Goal: Task Accomplishment & Management: Complete application form

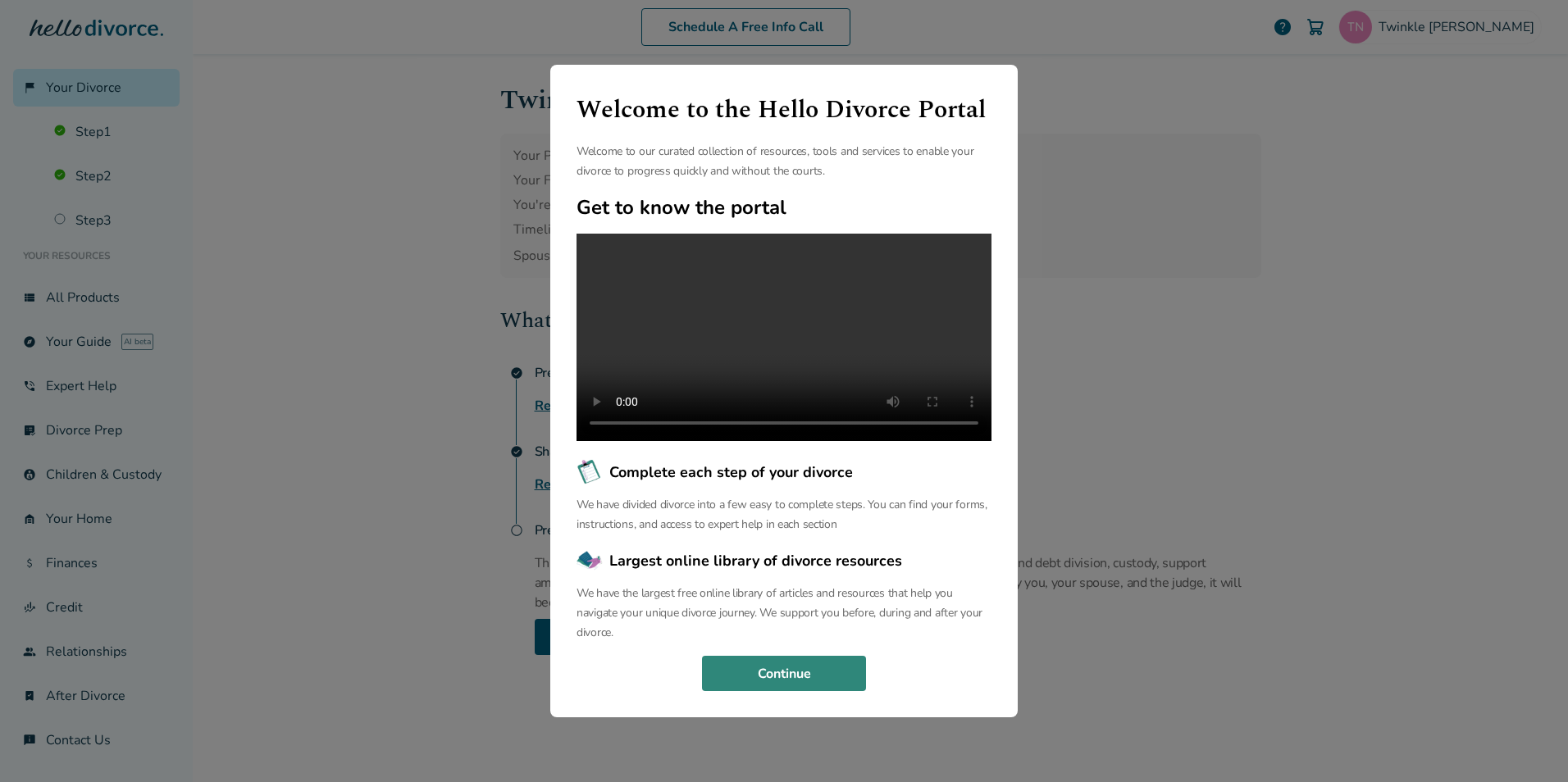
click at [819, 687] on button "Continue" at bounding box center [784, 673] width 164 height 36
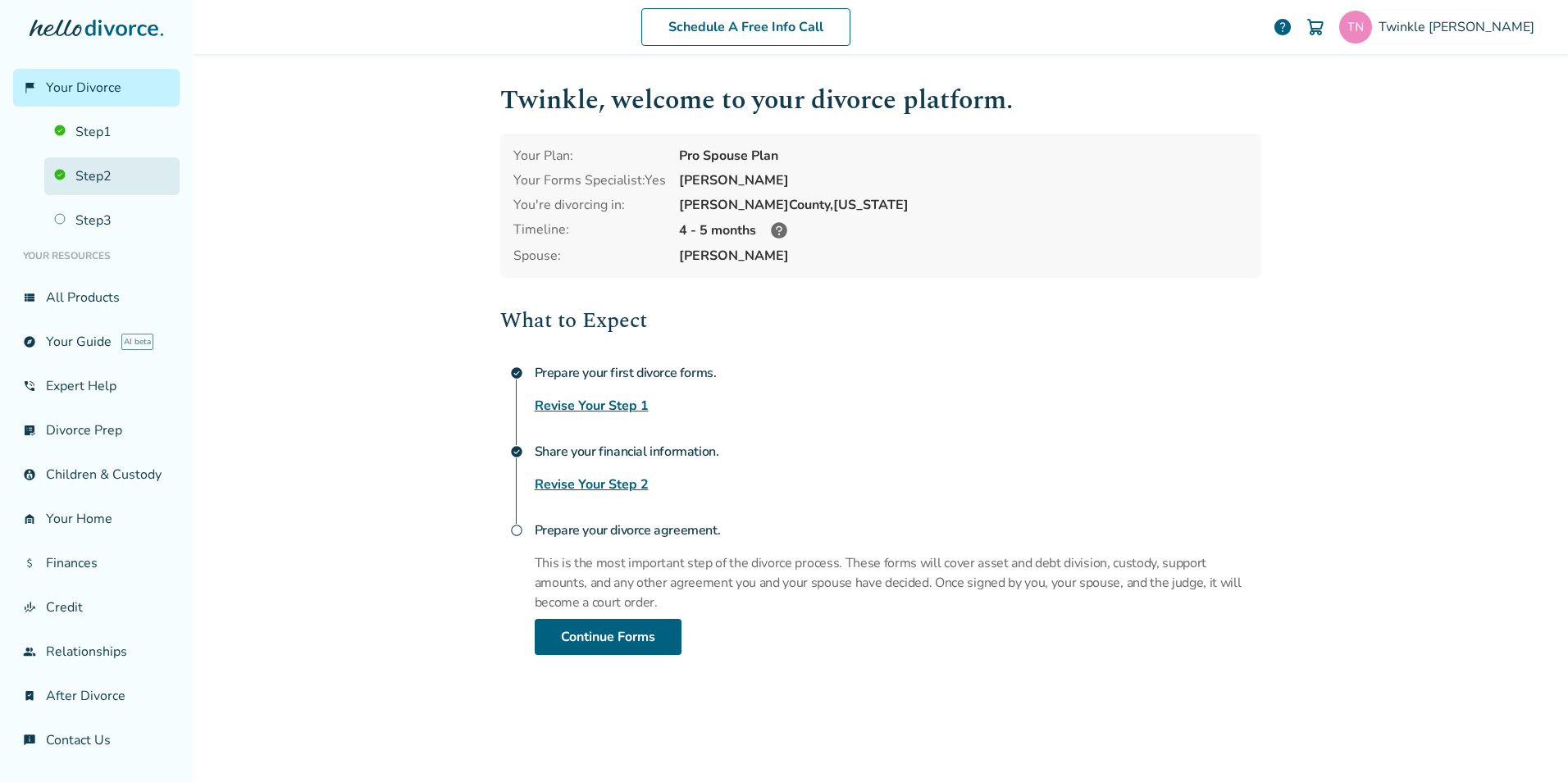
click at [94, 185] on link "Step 2" at bounding box center [112, 176] width 135 height 38
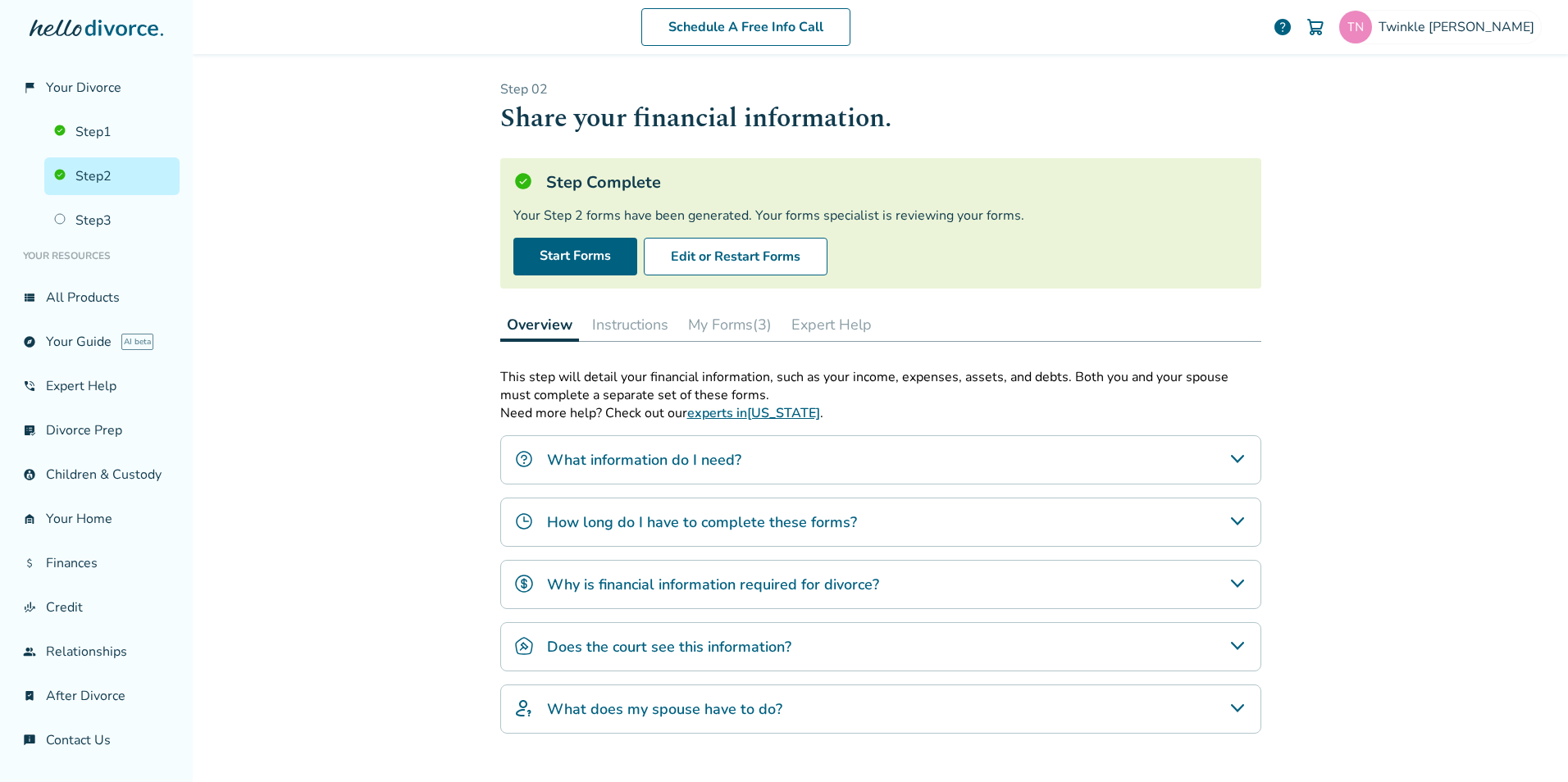
click at [744, 322] on button "My Forms (3)" at bounding box center [730, 324] width 97 height 33
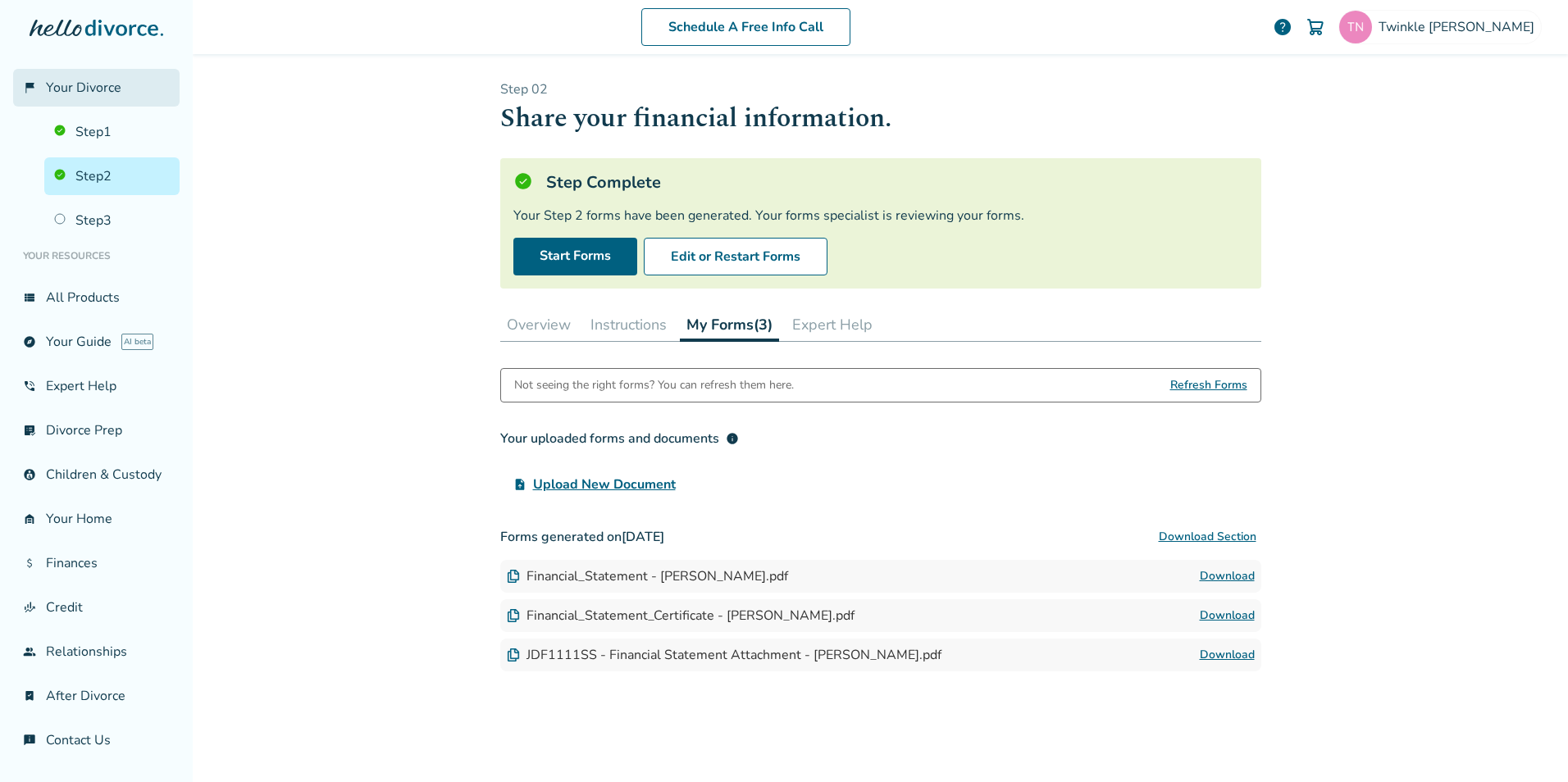
click at [105, 98] on link "flag_2 Your Divorce" at bounding box center [96, 87] width 166 height 38
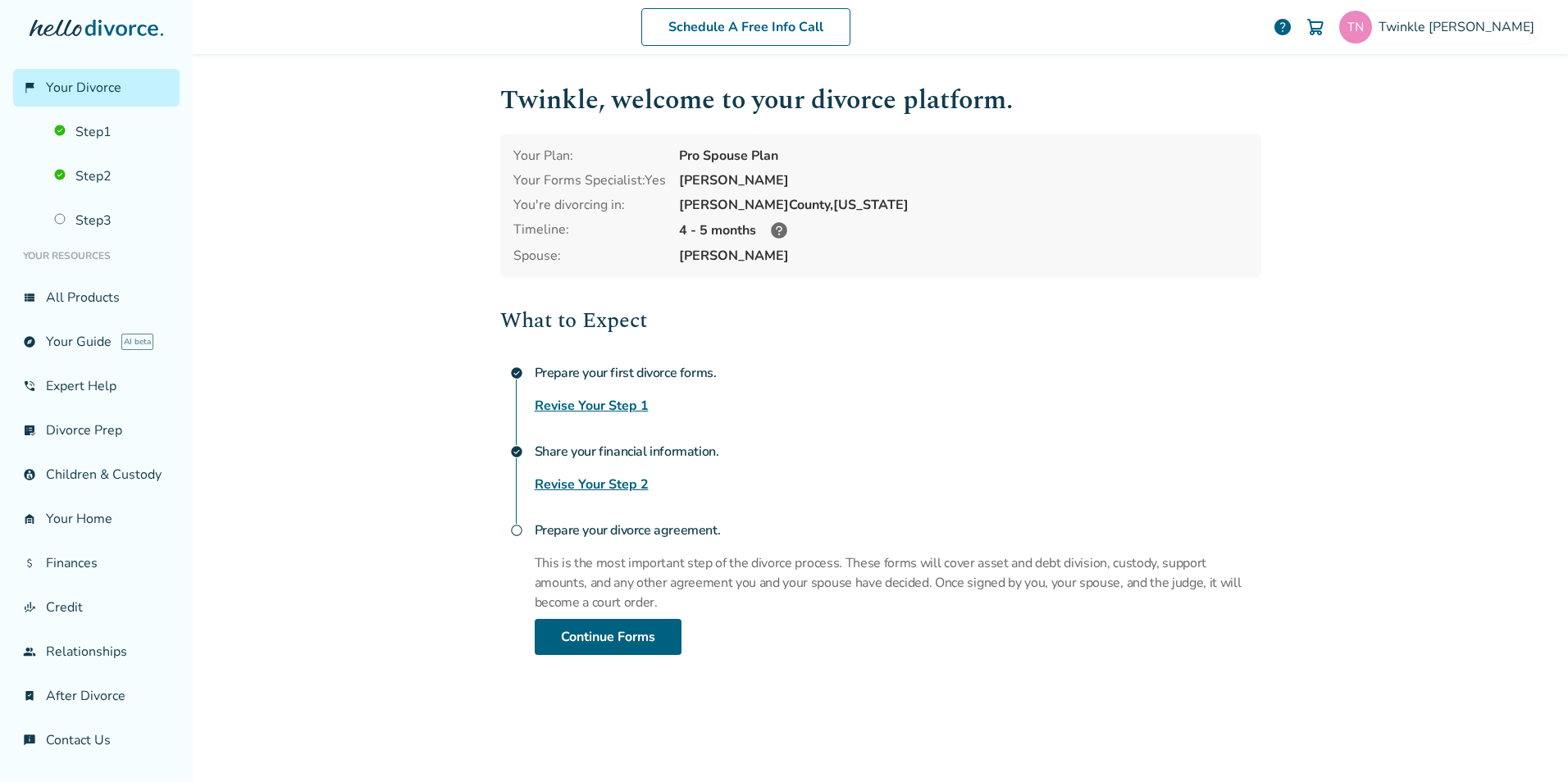
click at [773, 231] on icon at bounding box center [779, 230] width 19 height 19
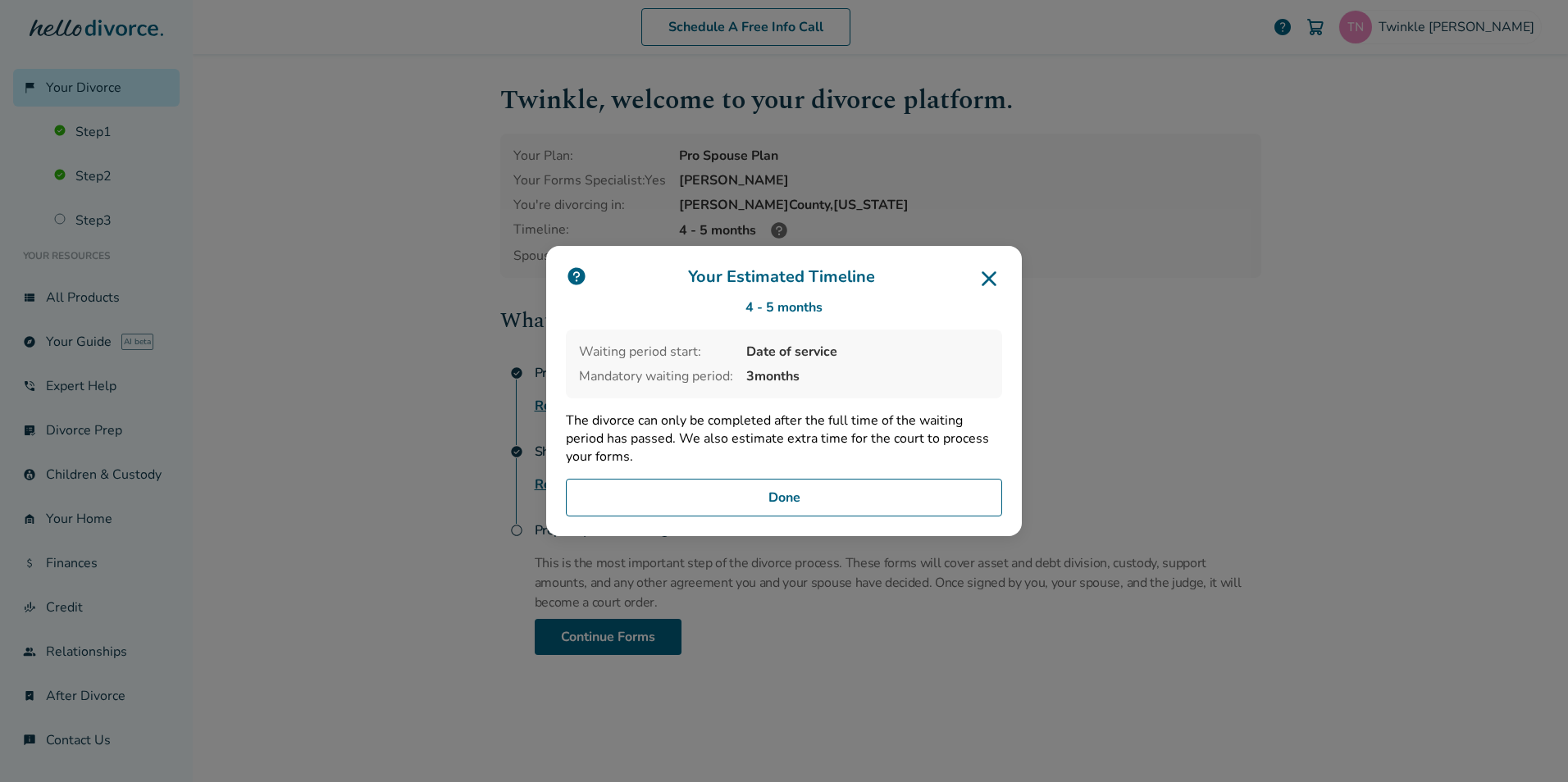
click at [998, 274] on icon at bounding box center [989, 279] width 26 height 26
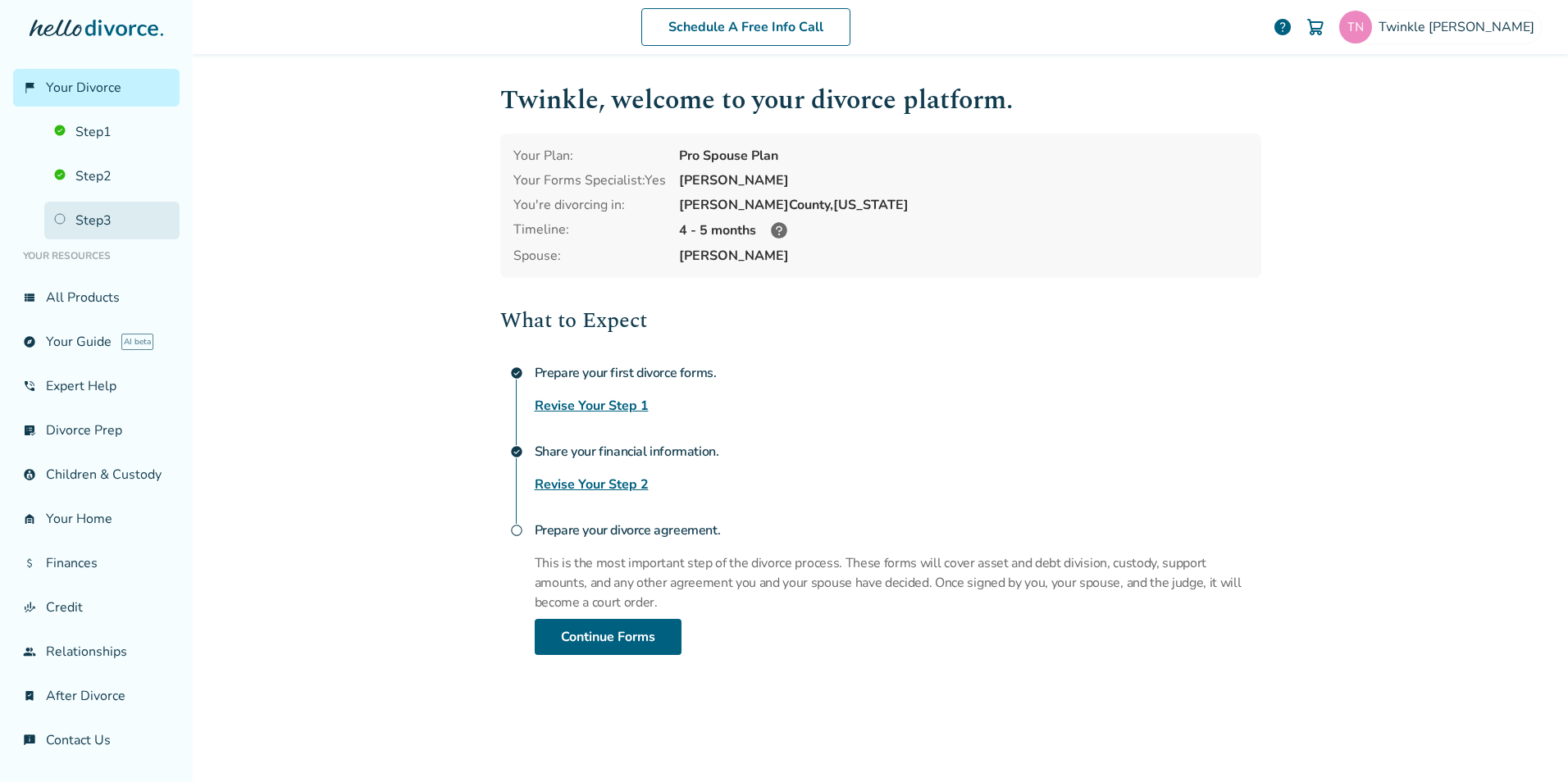
click at [106, 215] on link "Step 3" at bounding box center [112, 221] width 135 height 38
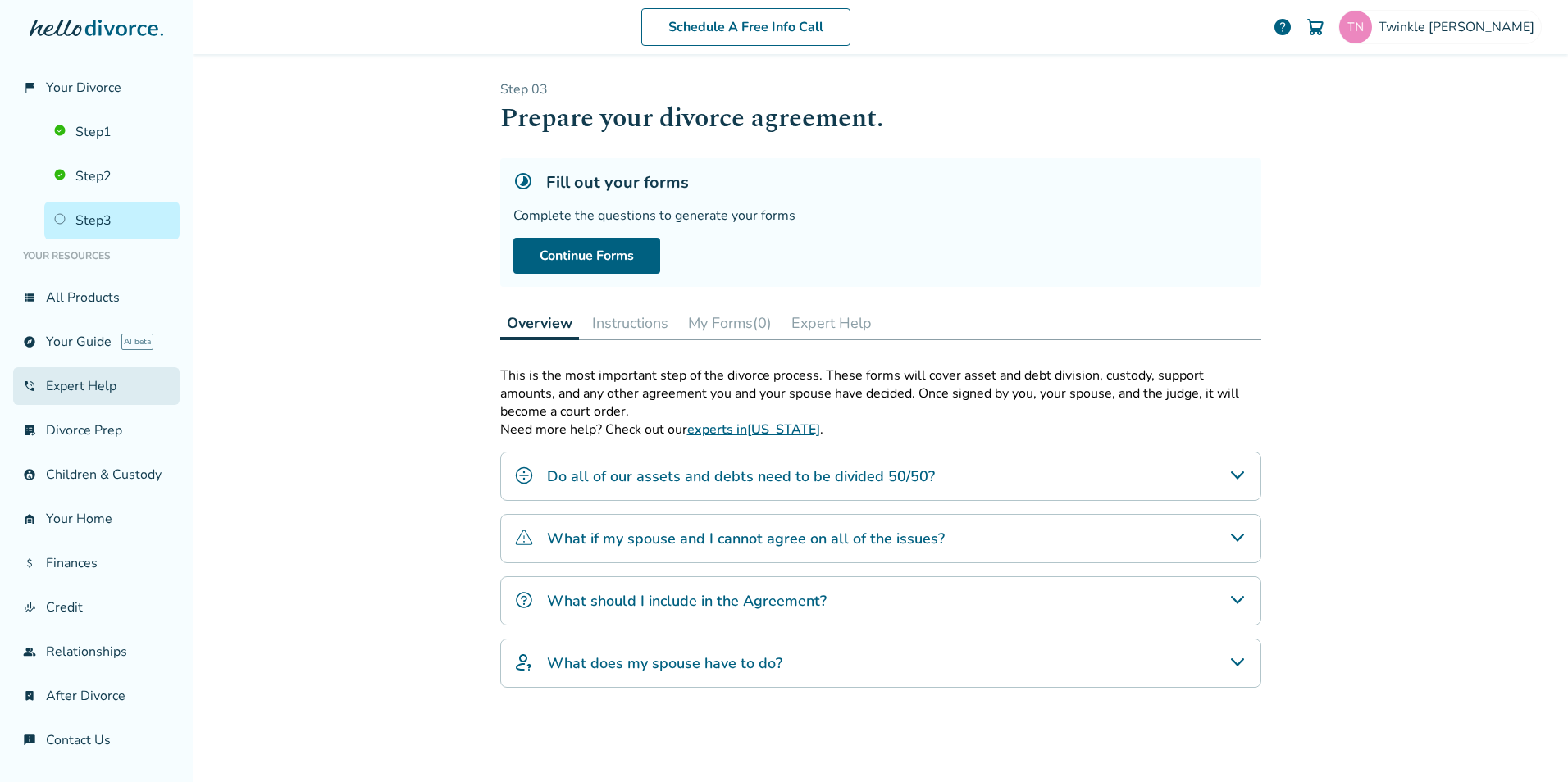
click at [80, 386] on link "phone_in_talk Expert Help" at bounding box center [96, 386] width 166 height 38
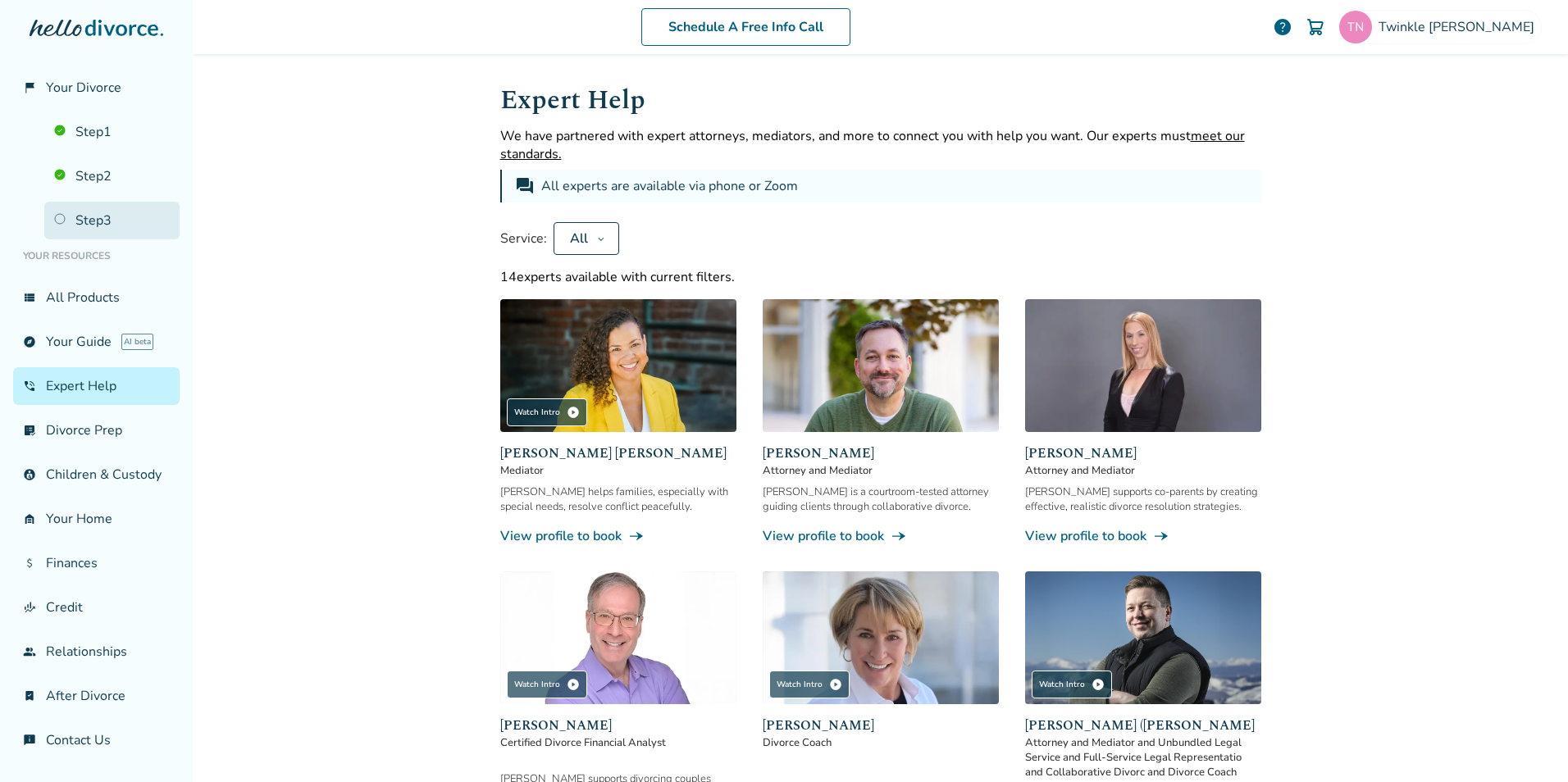
click at [110, 215] on link "Step 3" at bounding box center [112, 221] width 135 height 38
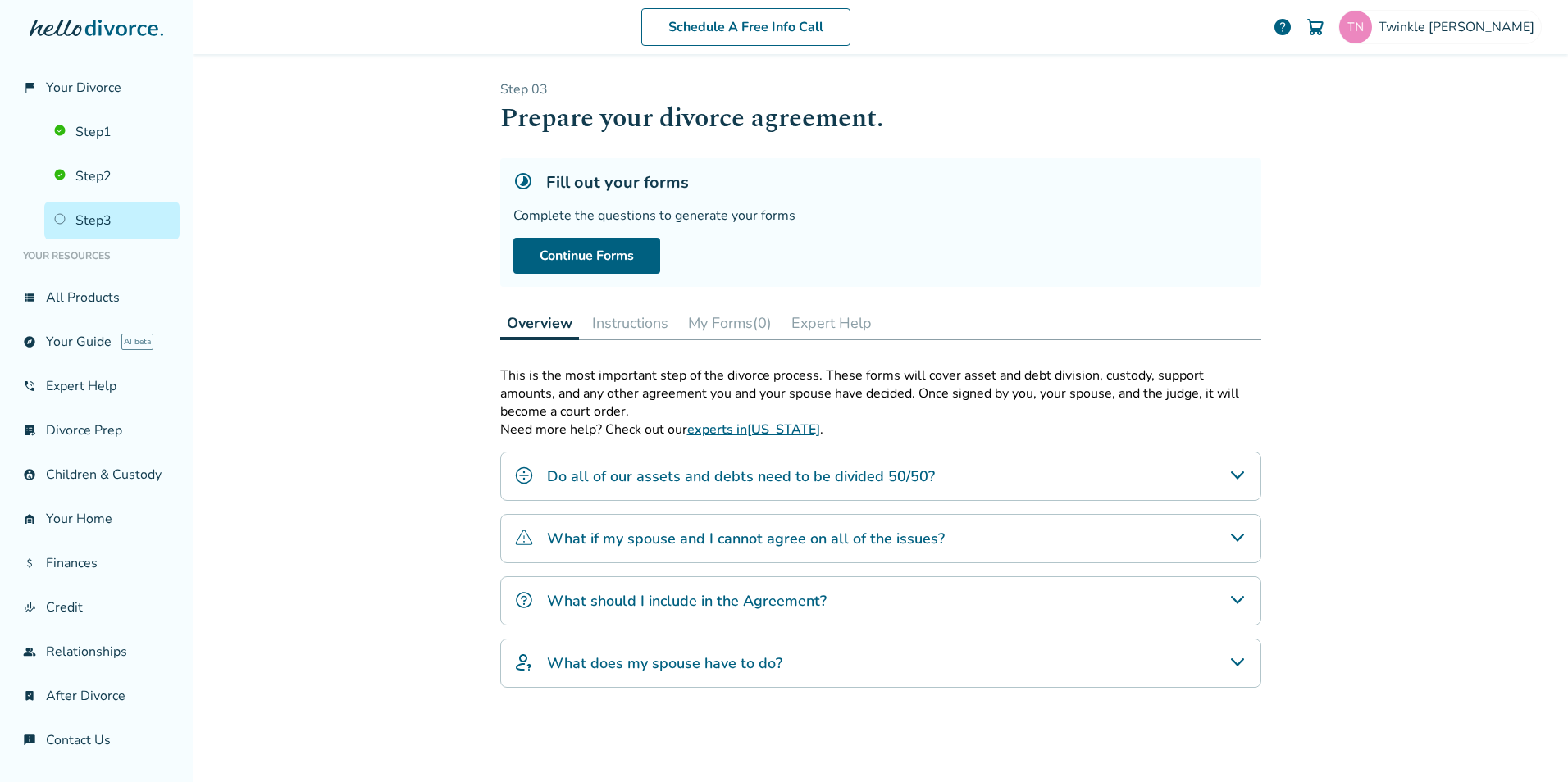
click at [1234, 473] on icon "Do all of our assets and debts need to be divided 50/50?" at bounding box center [1238, 475] width 19 height 19
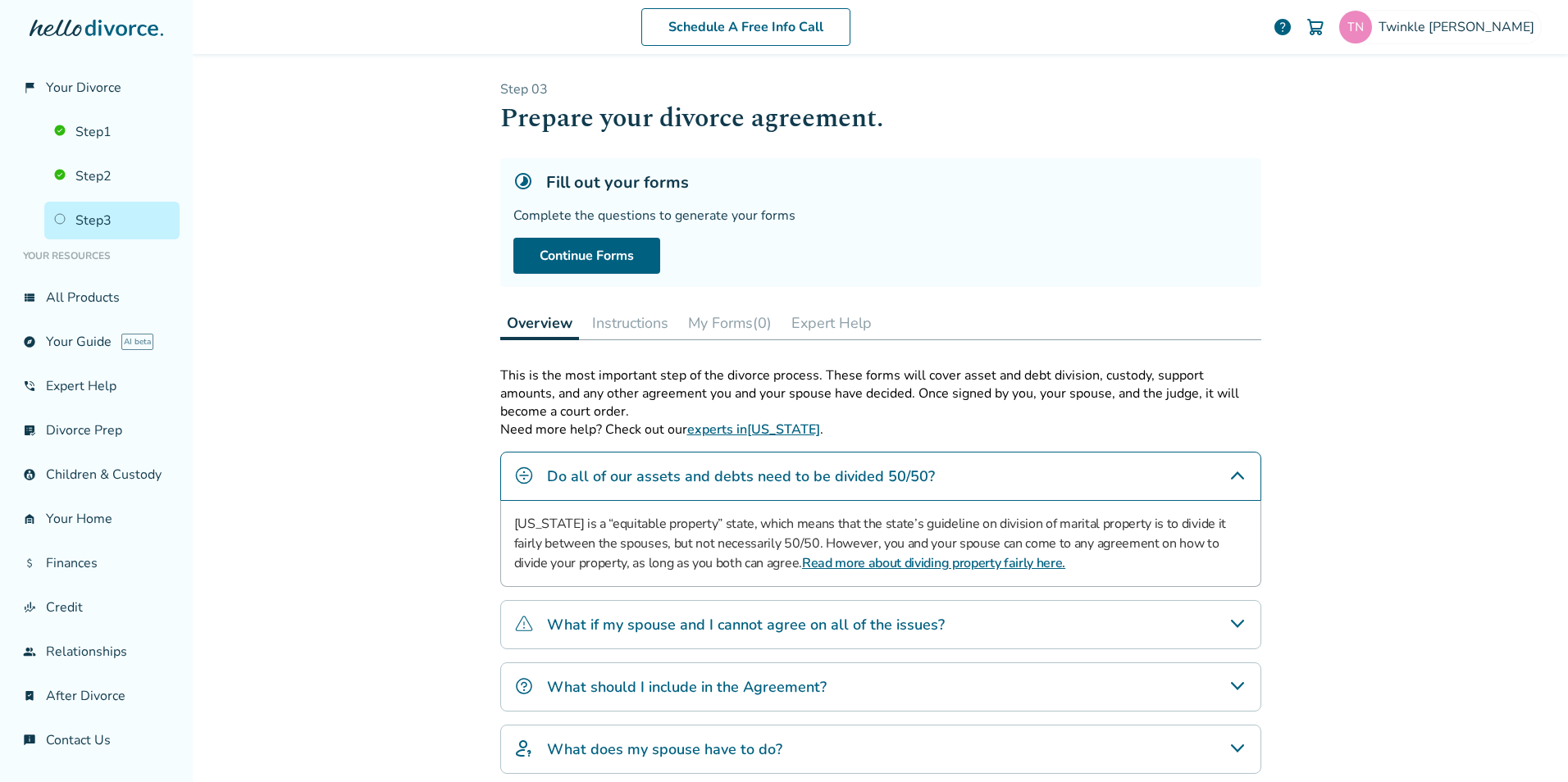
click at [948, 563] on link "Read more about dividing property fairly here." at bounding box center [934, 563] width 264 height 18
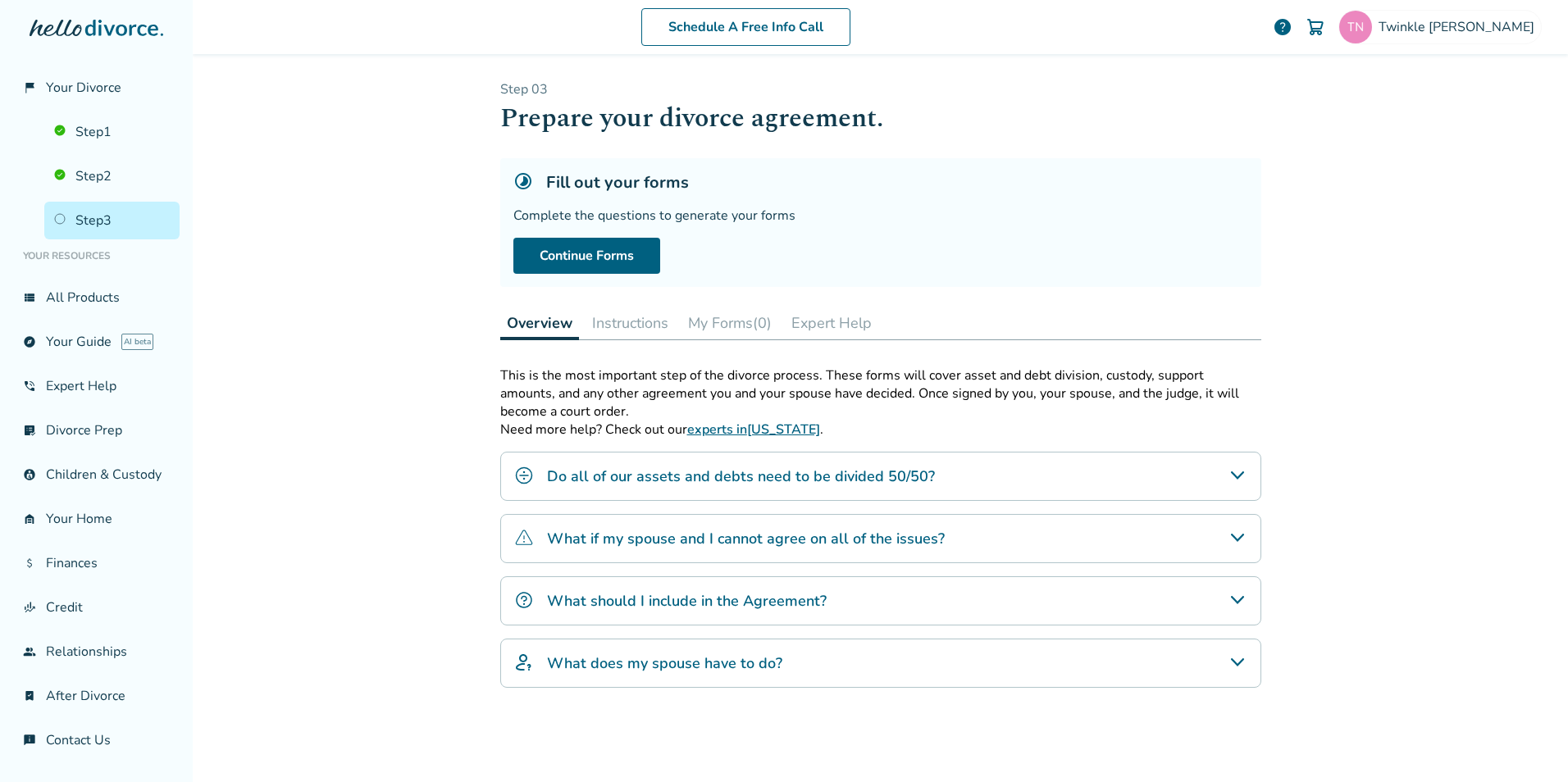
click at [809, 480] on h4 "Do all of our assets and debts need to be divided 50/50?" at bounding box center [740, 476] width 388 height 21
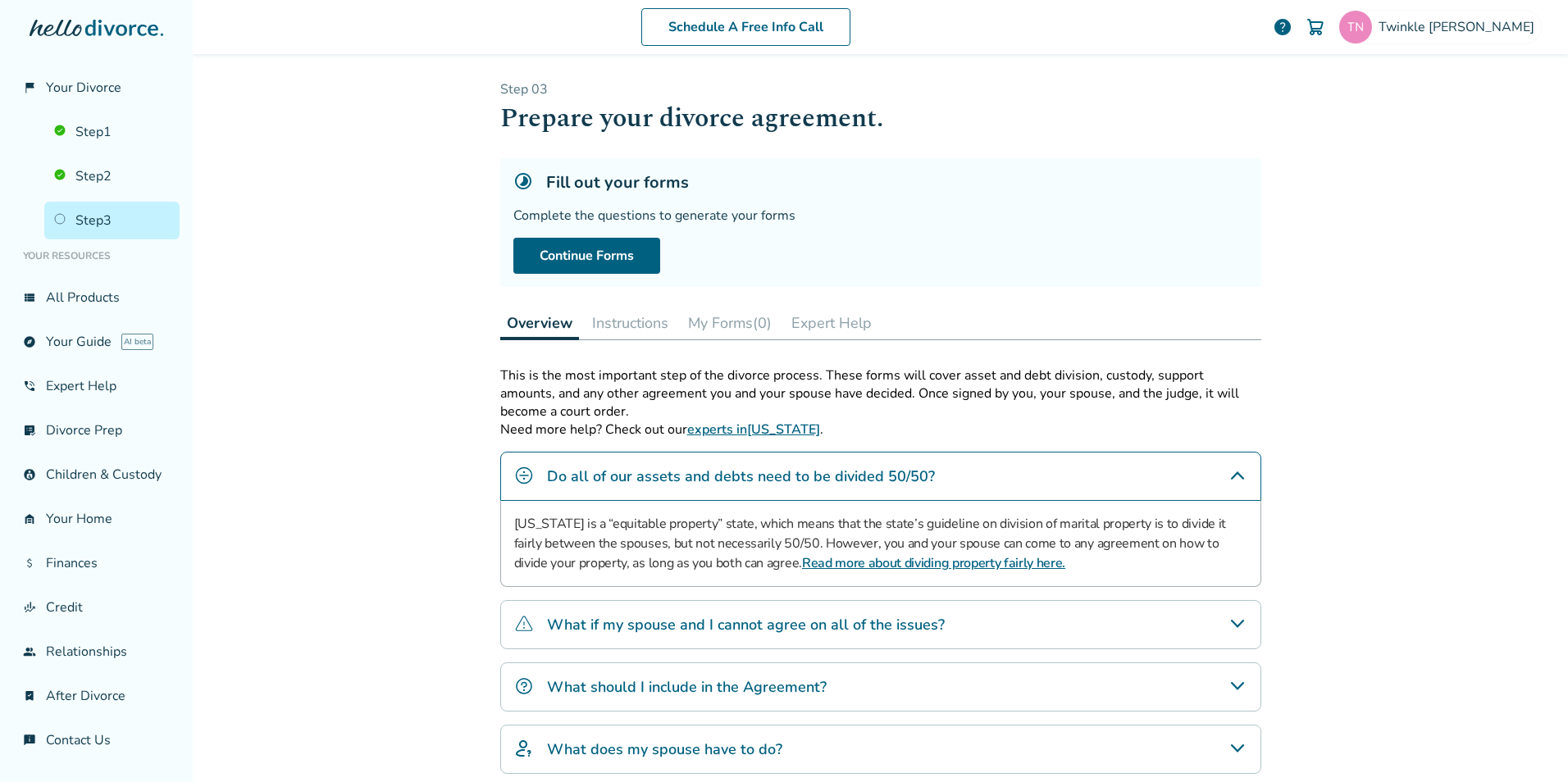
scroll to position [82, 0]
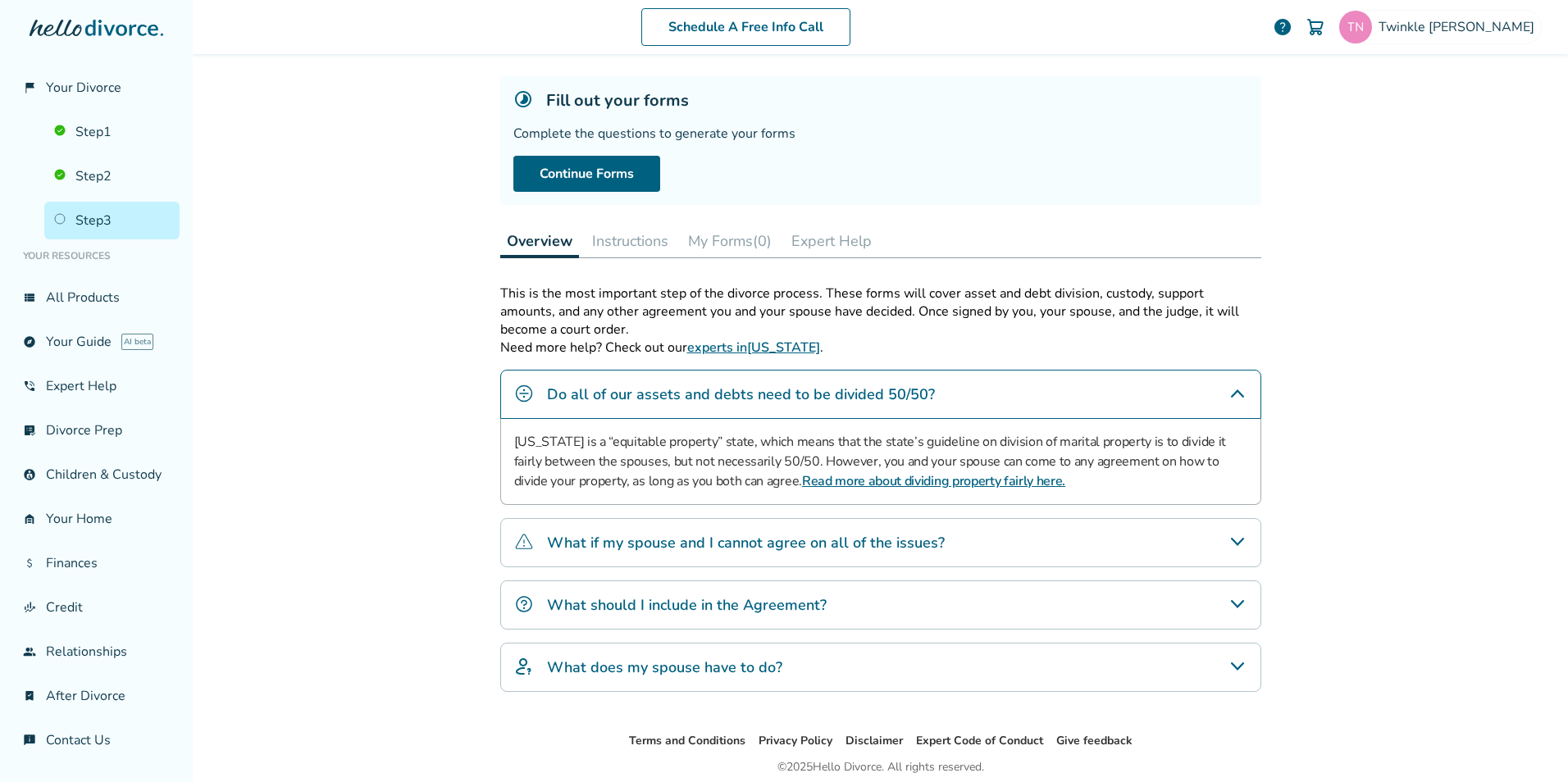
click at [722, 551] on h4 "What if my spouse and I cannot agree on all of the issues?" at bounding box center [745, 543] width 398 height 21
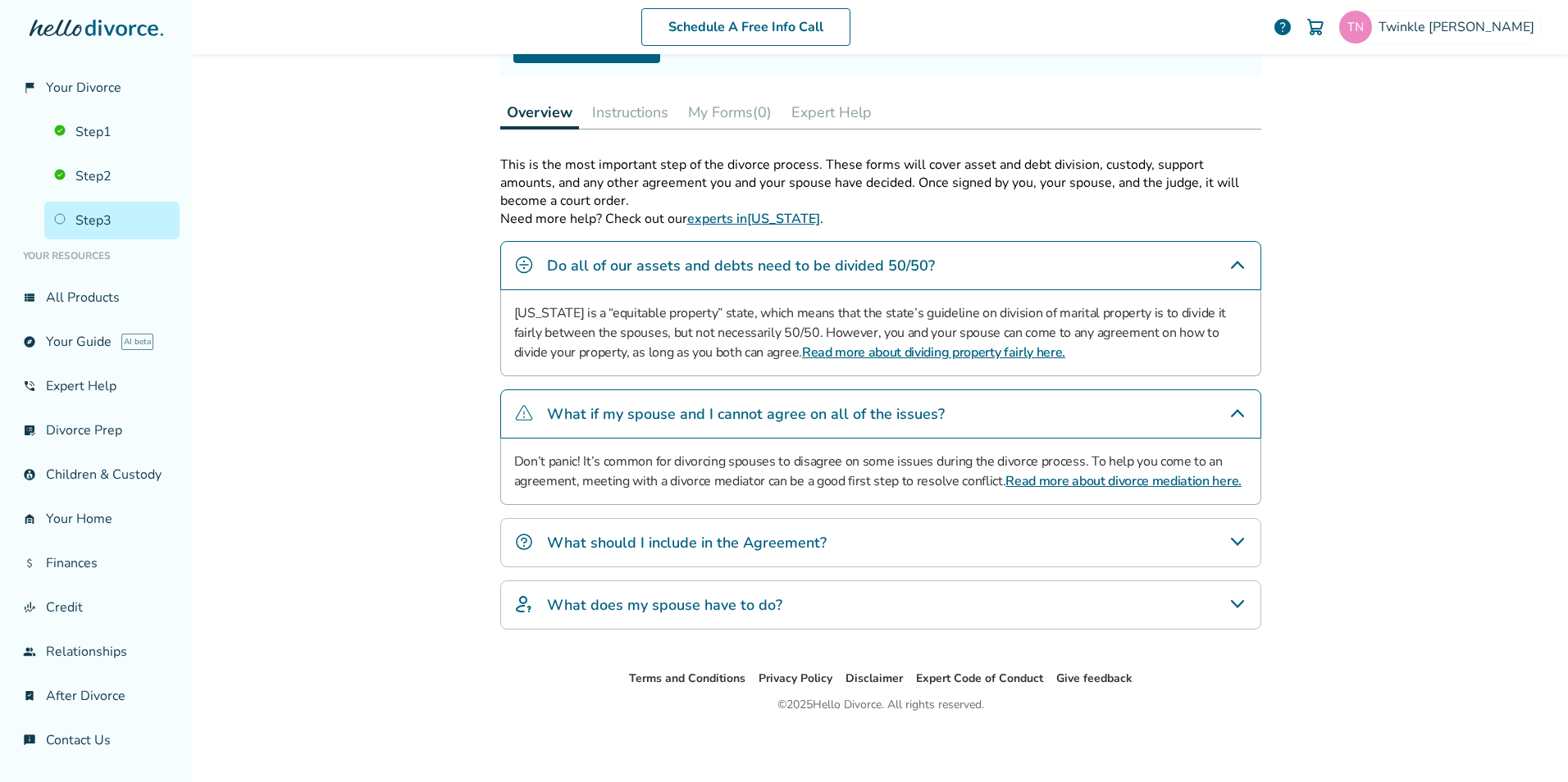
scroll to position [213, 0]
click at [1074, 476] on link "Read more about divorce mediation here." at bounding box center [1123, 480] width 236 height 18
click at [92, 190] on link "Step 2" at bounding box center [112, 176] width 135 height 38
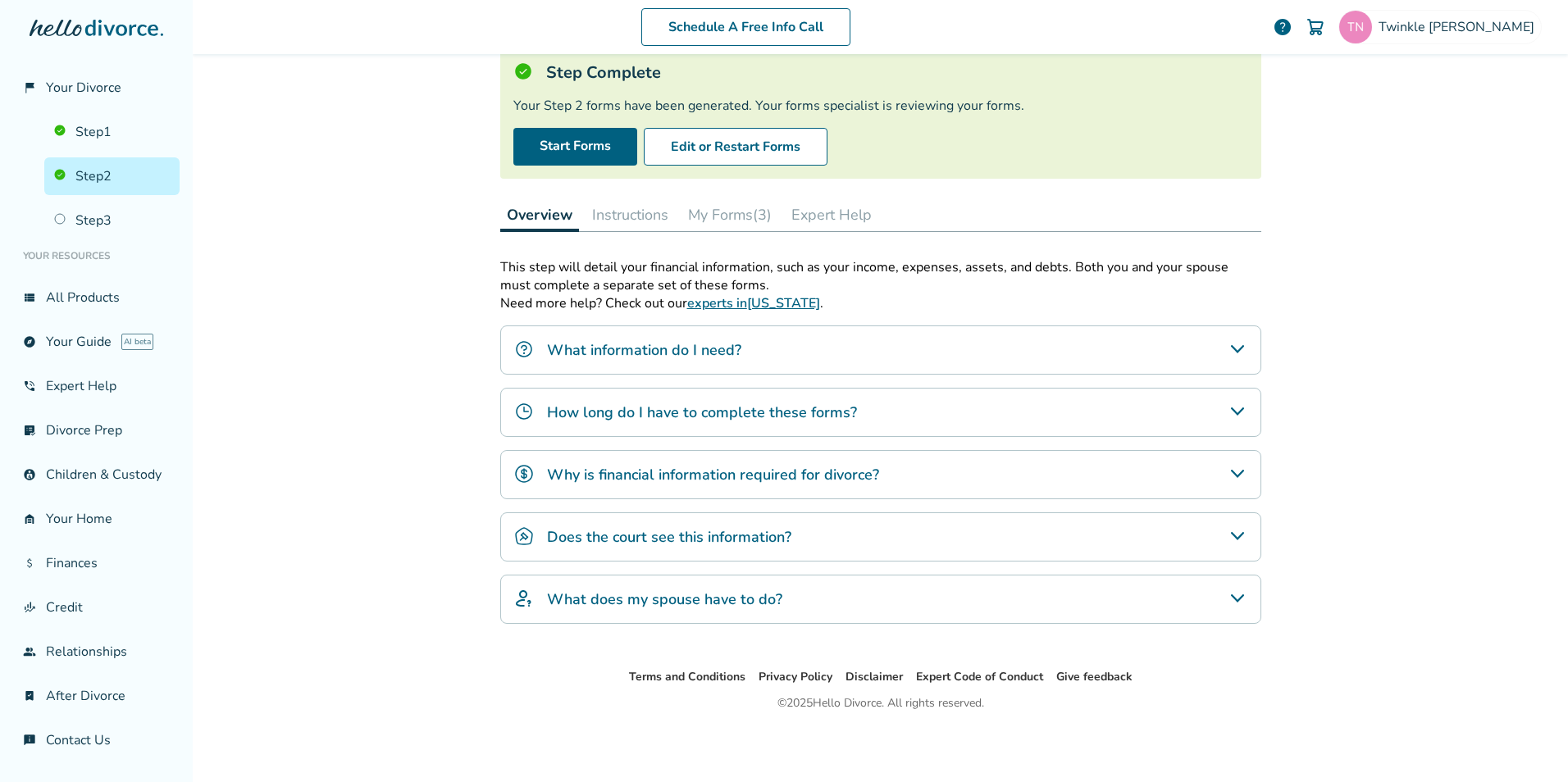
scroll to position [80, 0]
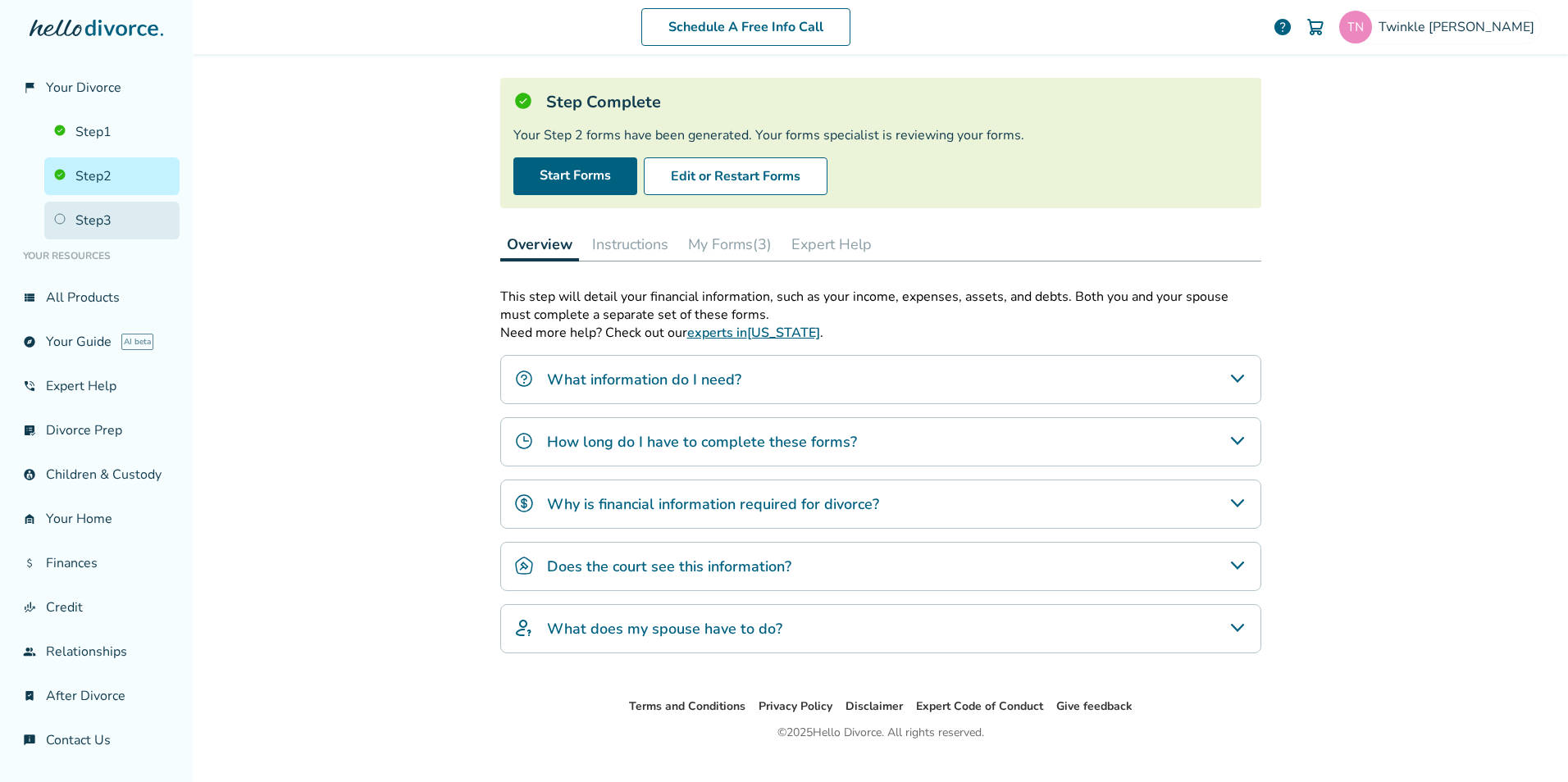
click at [94, 225] on link "Step 3" at bounding box center [112, 221] width 135 height 38
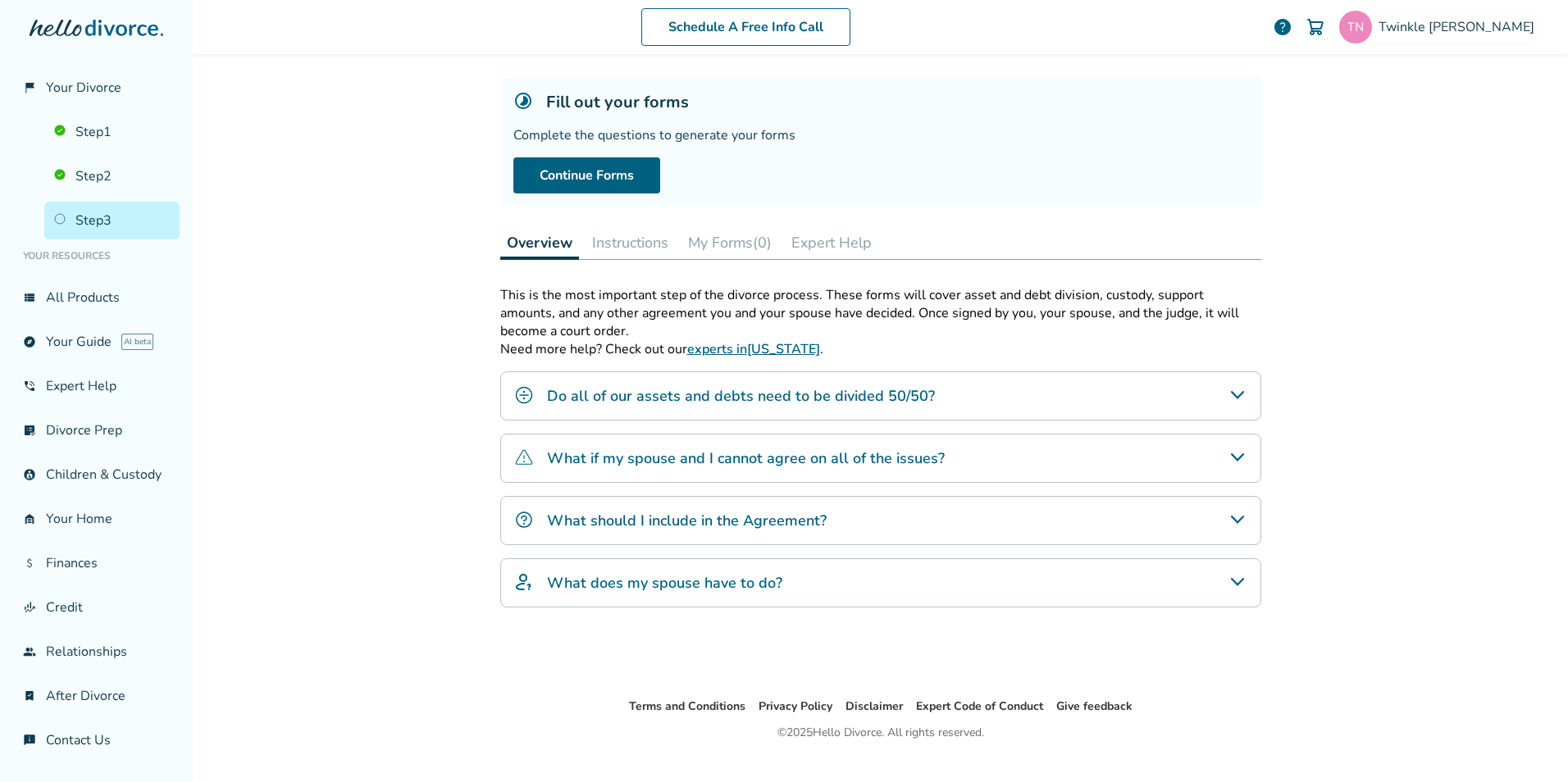
click at [1237, 582] on icon "What does my spouse have to do?" at bounding box center [1238, 582] width 19 height 19
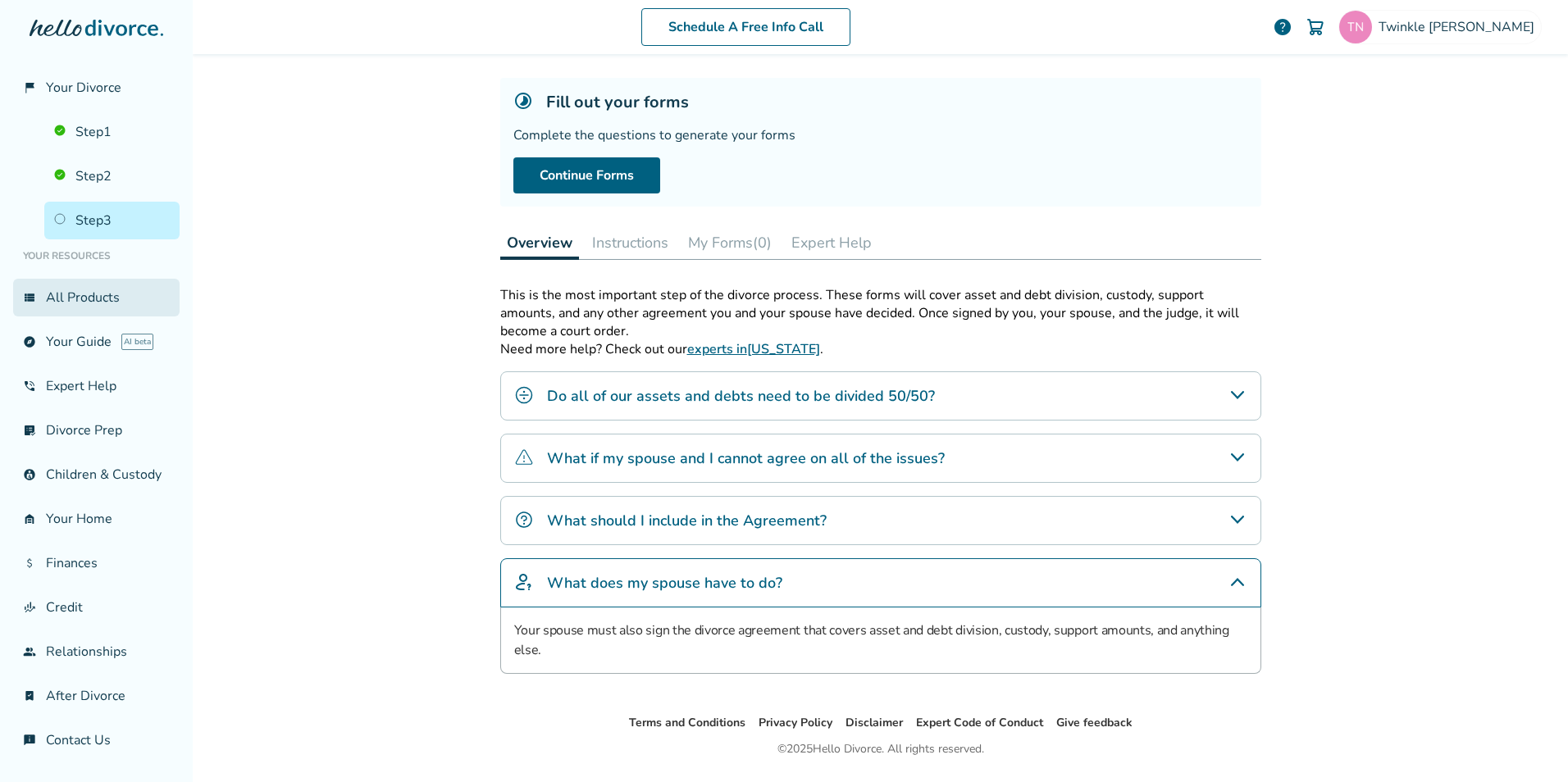
click at [81, 303] on link "view_list All Products" at bounding box center [96, 297] width 166 height 38
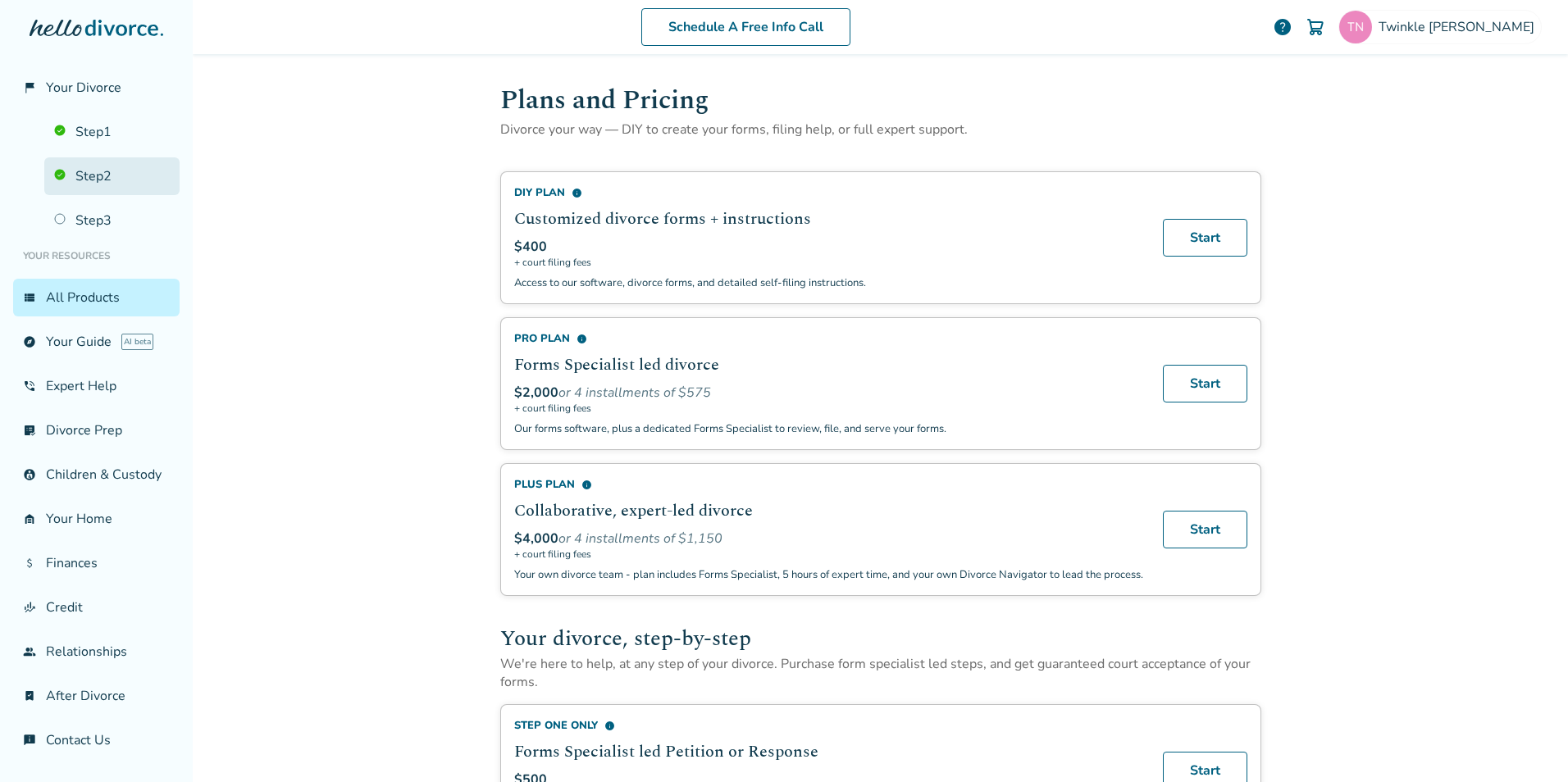
click at [91, 178] on link "Step 2" at bounding box center [112, 176] width 135 height 38
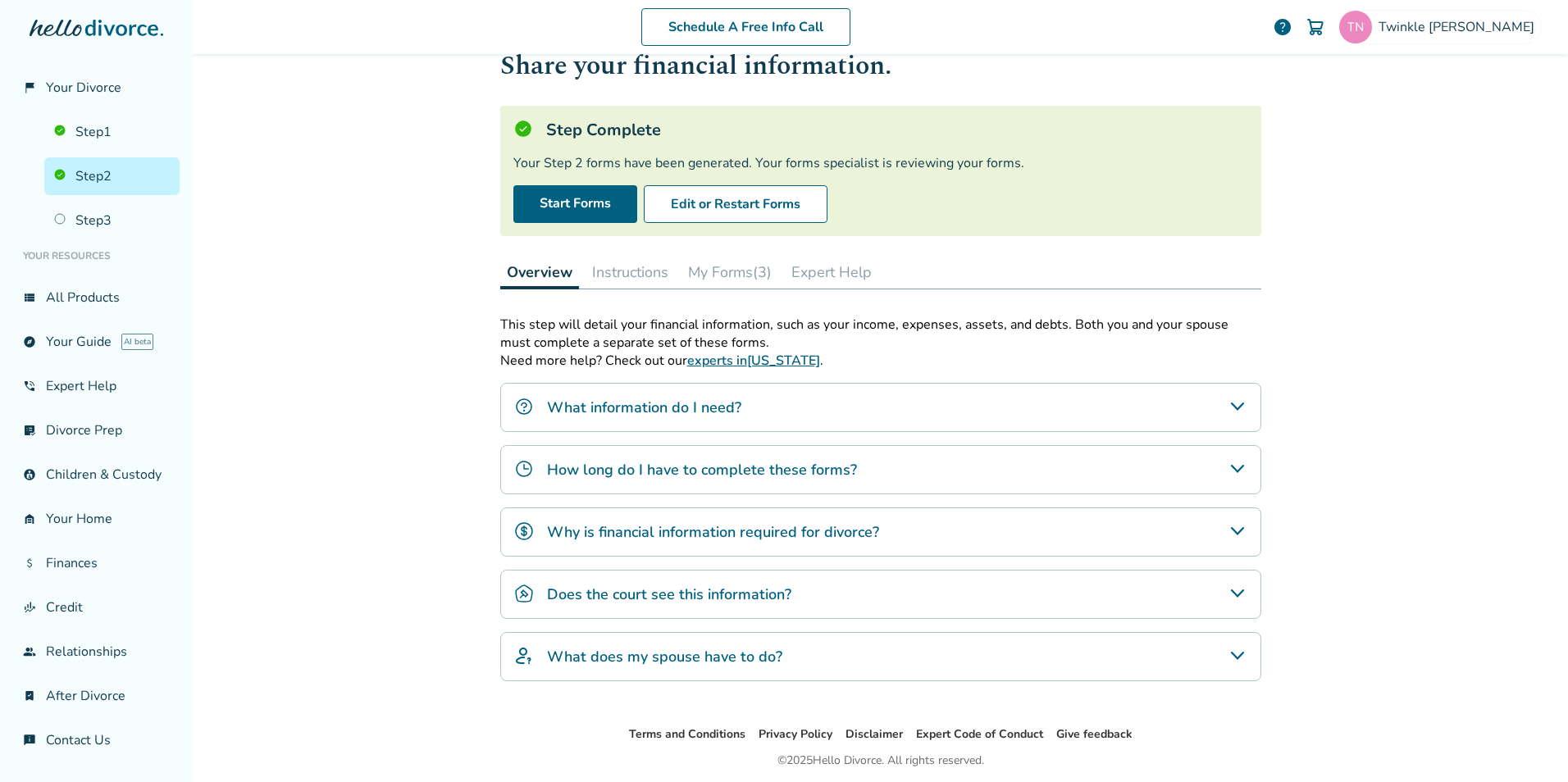
scroll to position [110, 0]
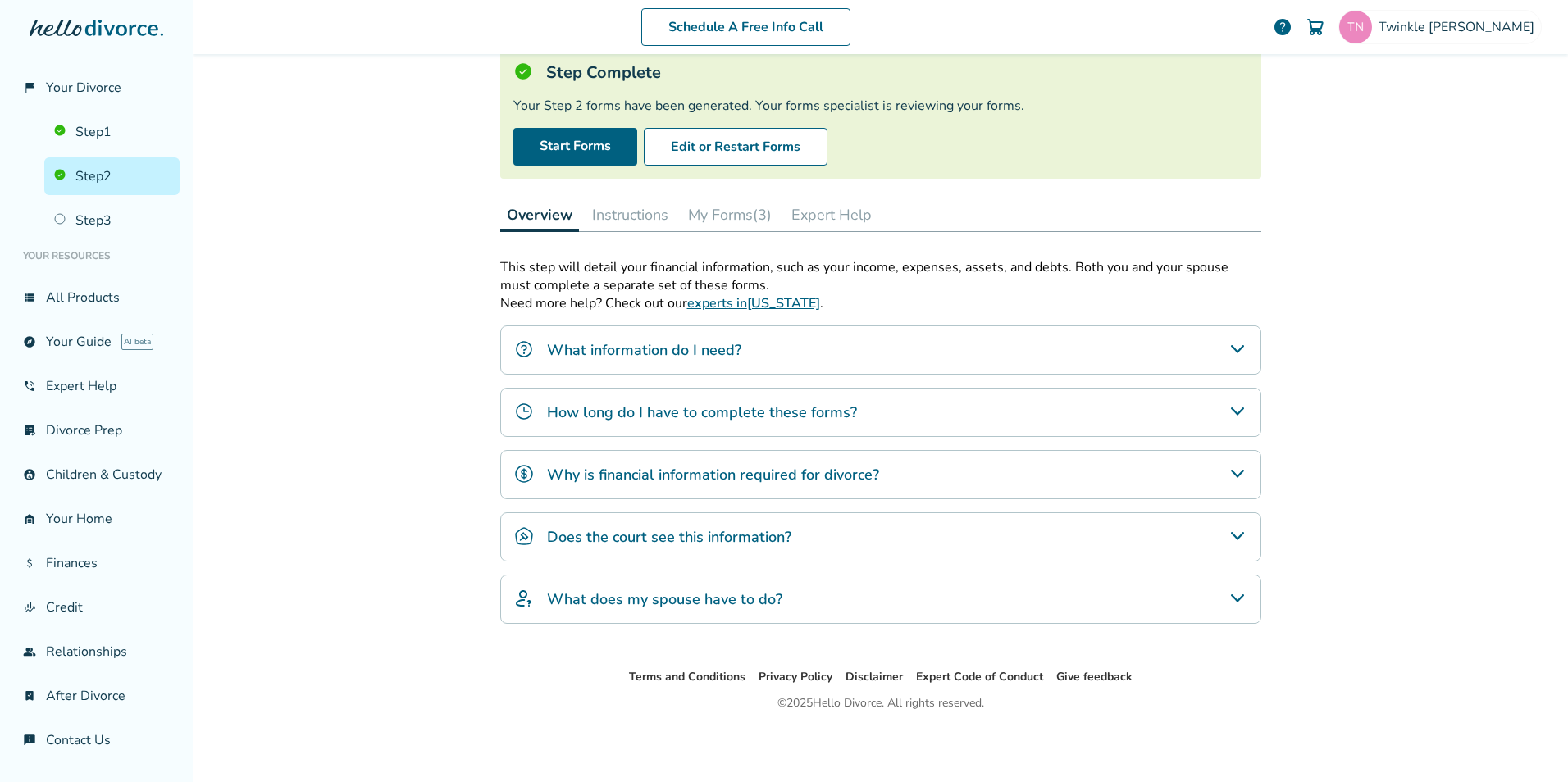
click at [642, 220] on button "Instructions" at bounding box center [630, 214] width 90 height 33
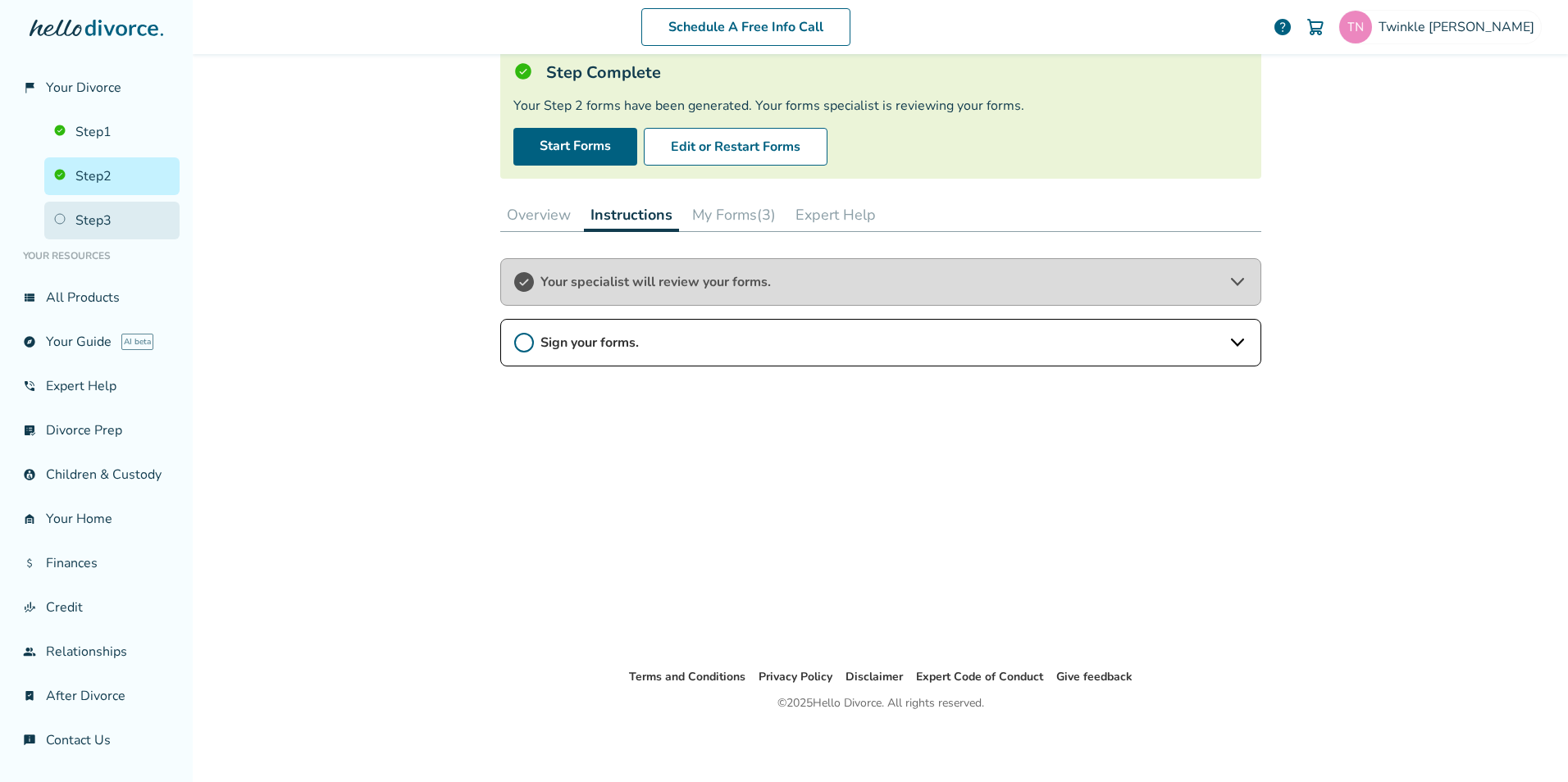
click at [89, 221] on link "Step 3" at bounding box center [112, 221] width 135 height 38
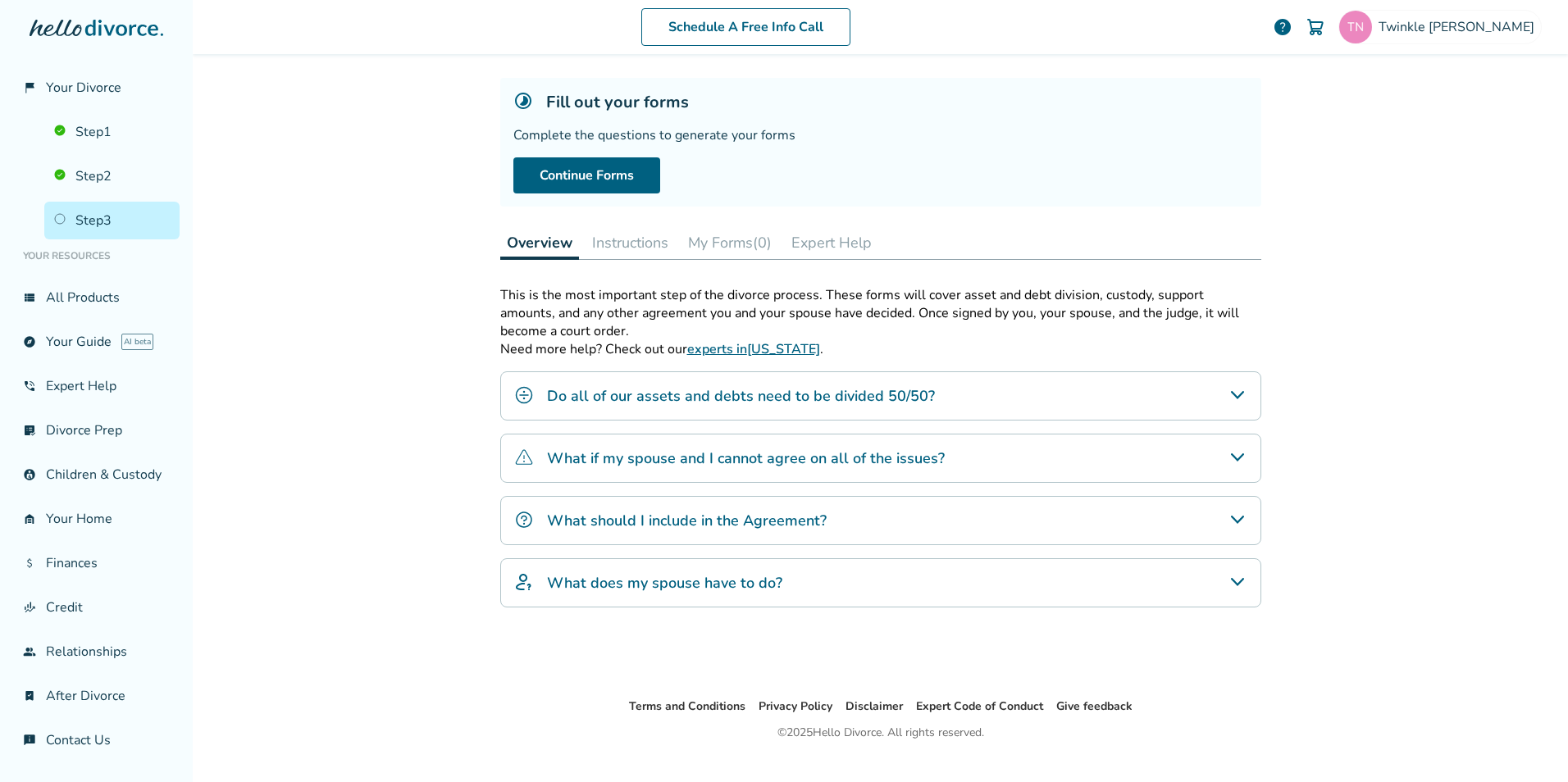
click at [766, 585] on h4 "What does my spouse have to do?" at bounding box center [664, 583] width 236 height 21
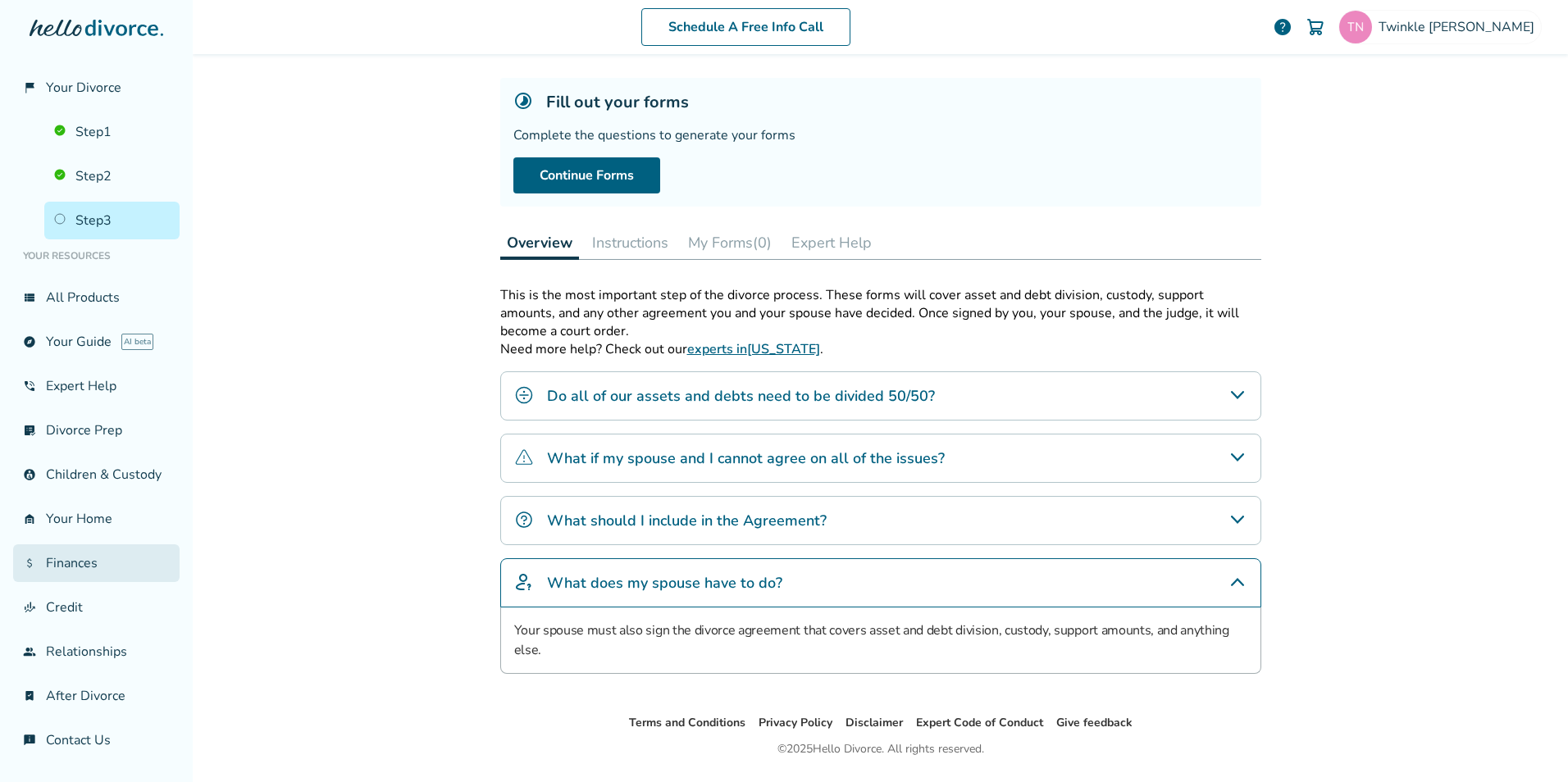
click at [72, 558] on link "attach_money Finances" at bounding box center [96, 563] width 166 height 38
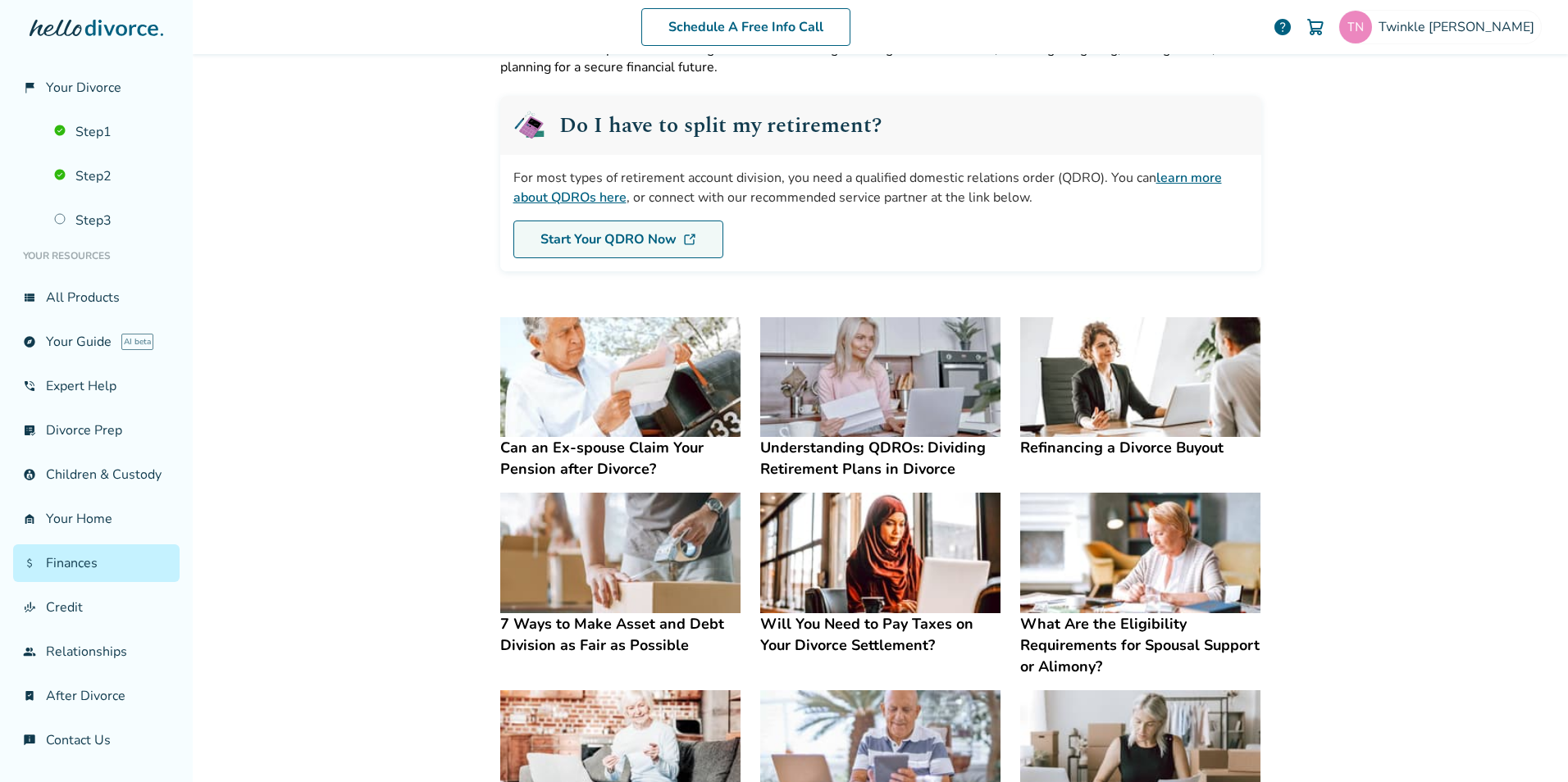
click at [614, 227] on link "Start Your QDRO Now" at bounding box center [618, 239] width 210 height 38
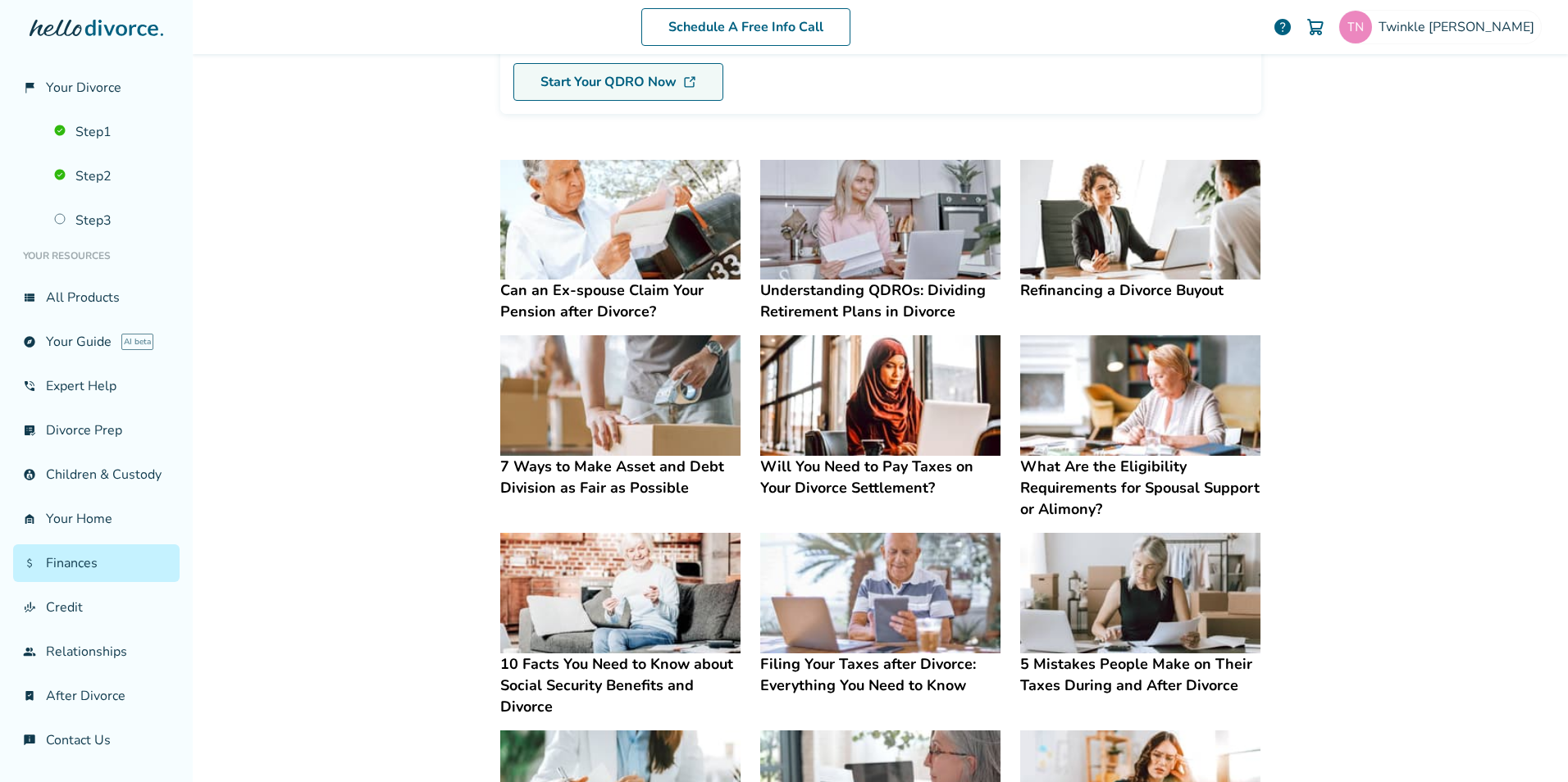
scroll to position [244, 0]
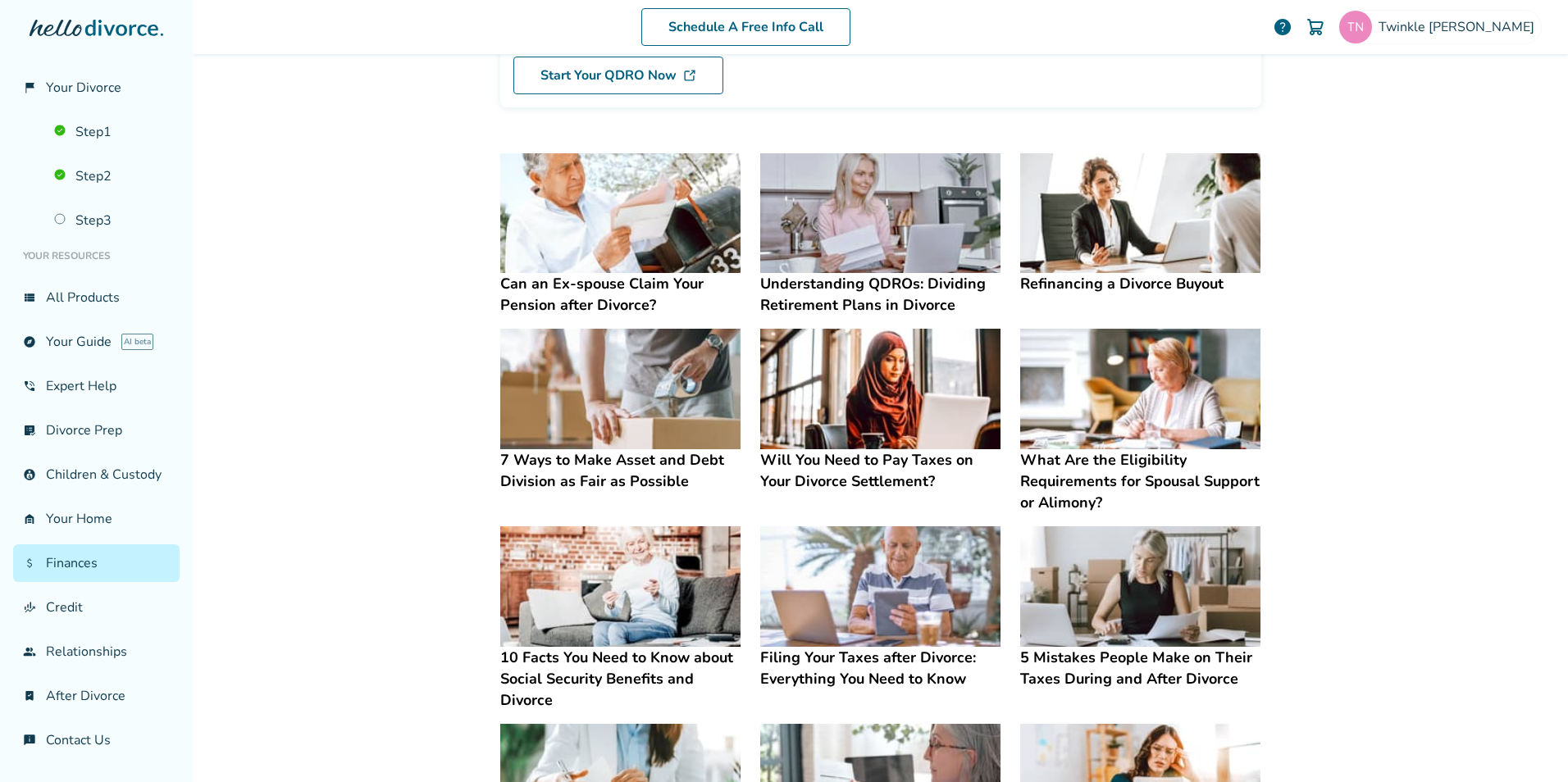
click at [897, 415] on img at bounding box center [880, 388] width 240 height 120
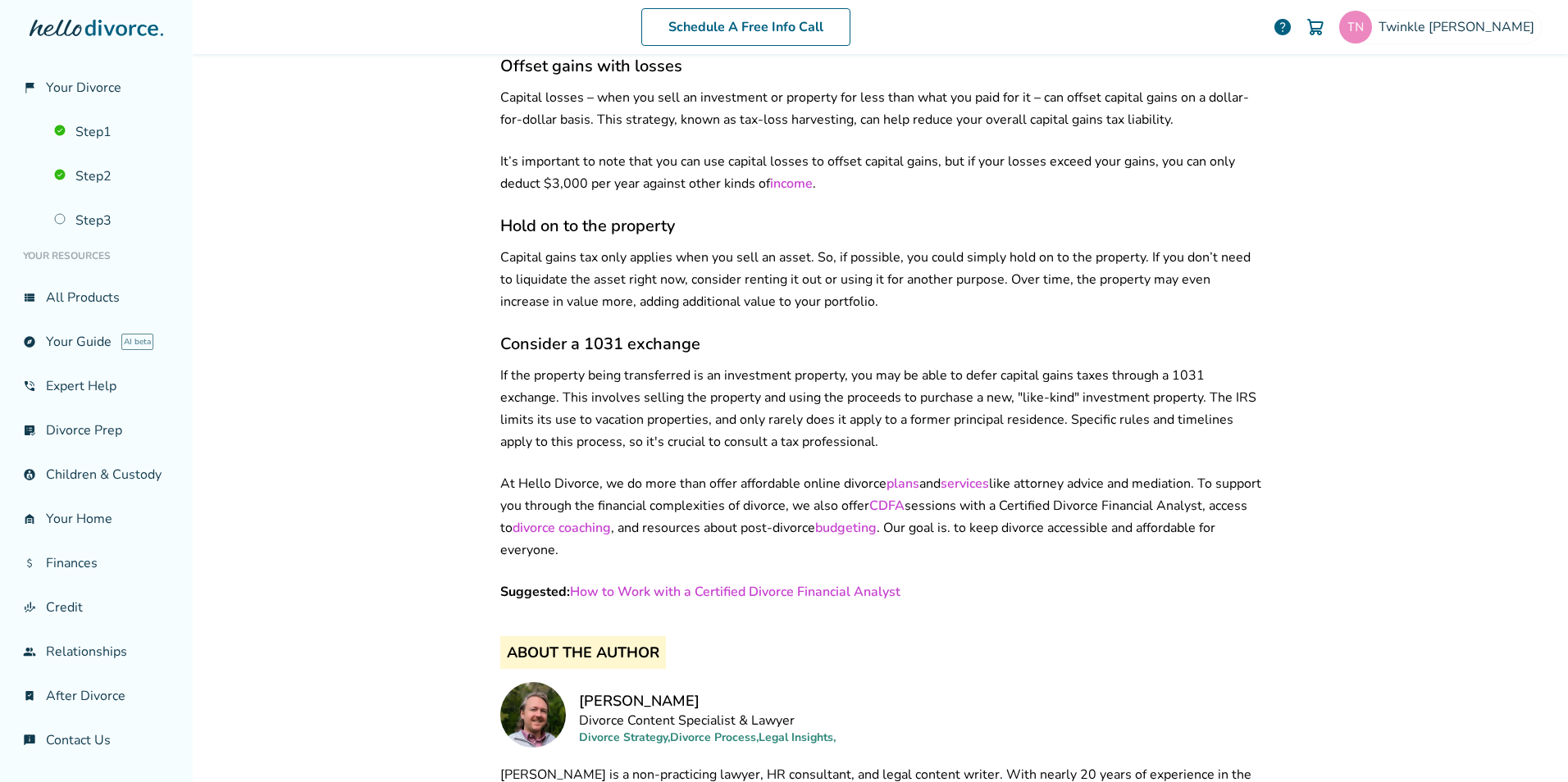
scroll to position [2922, 0]
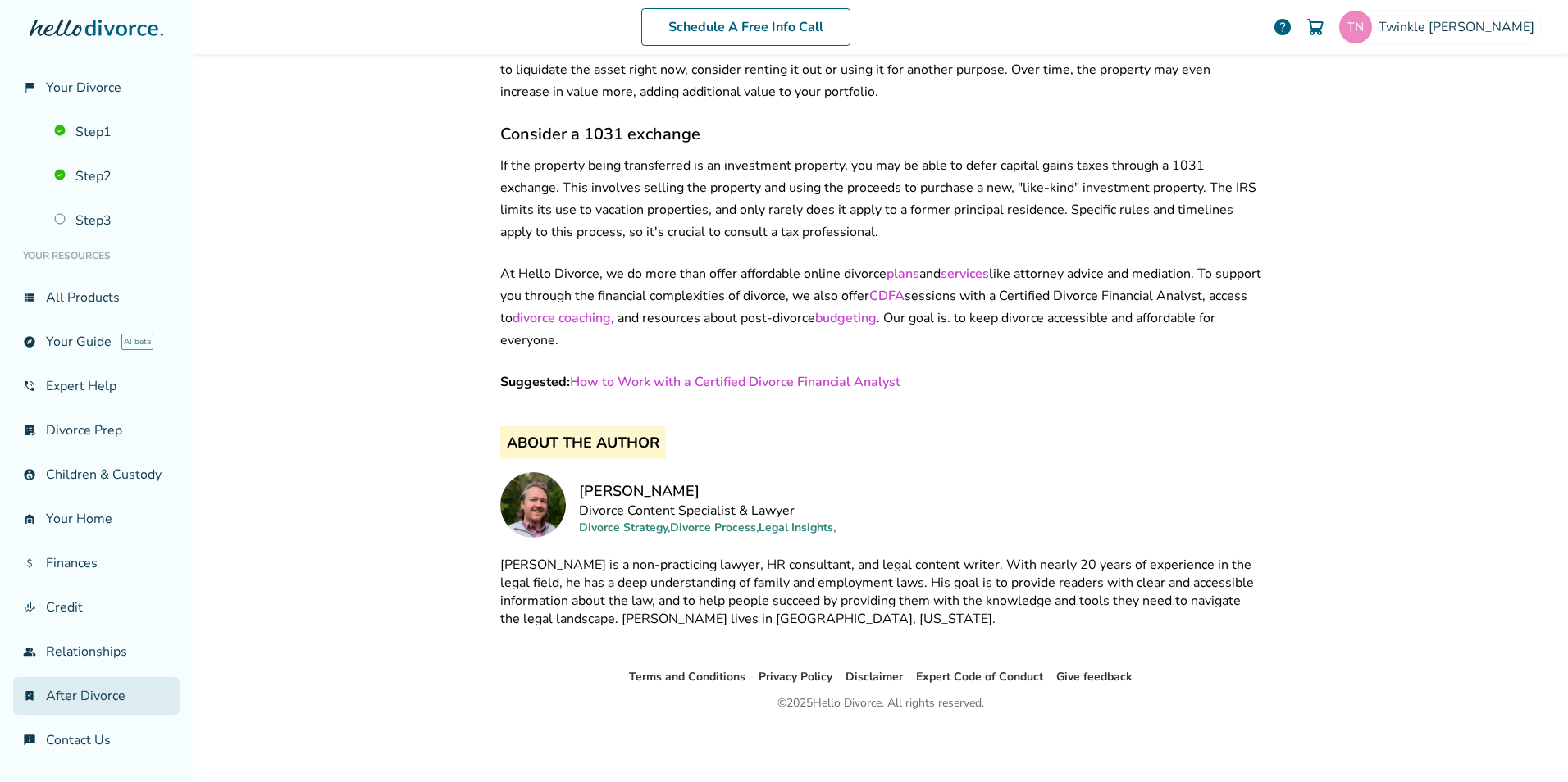
click at [66, 706] on link "bookmark_check After Divorce" at bounding box center [96, 696] width 166 height 38
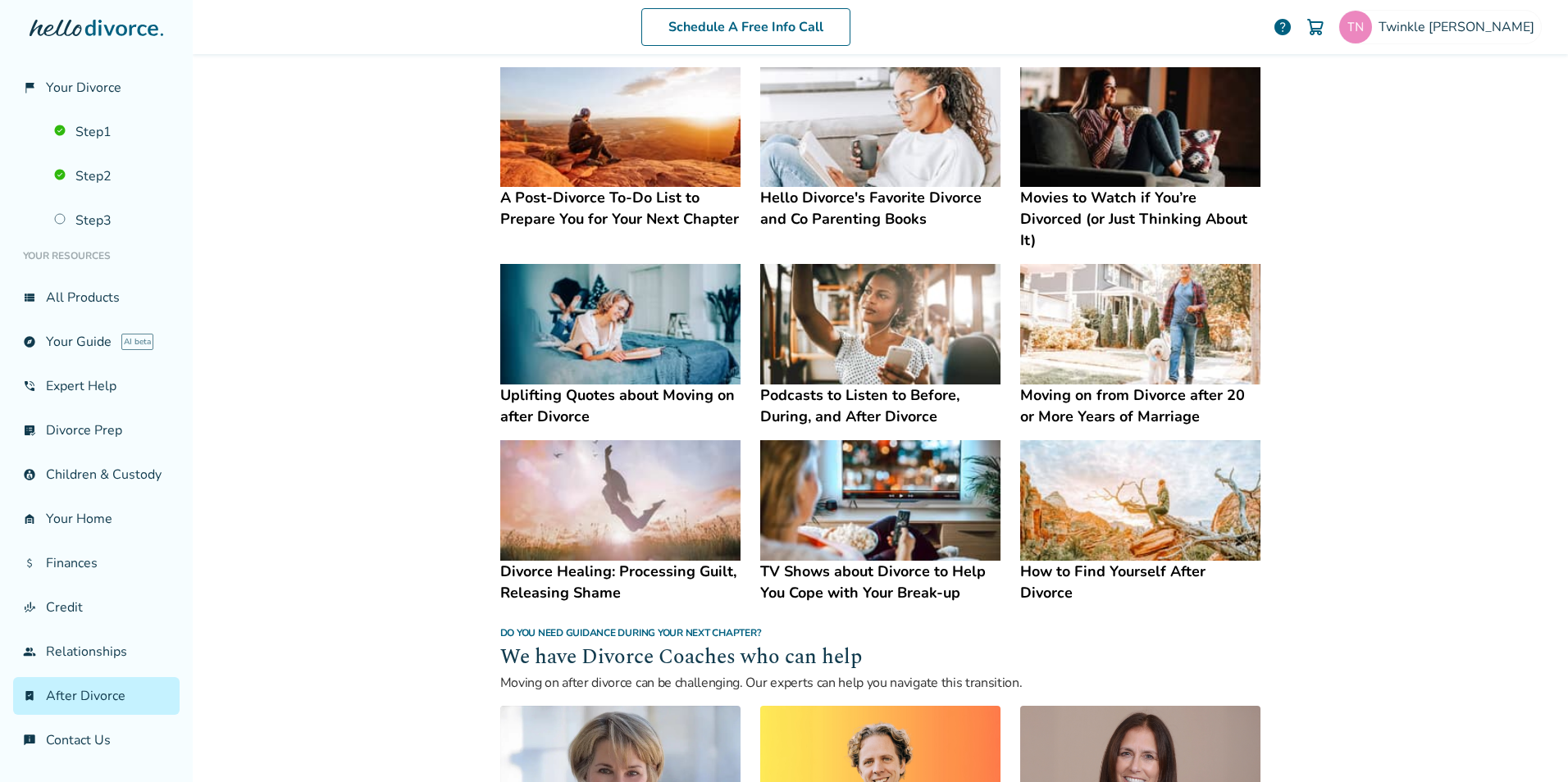
scroll to position [1064, 0]
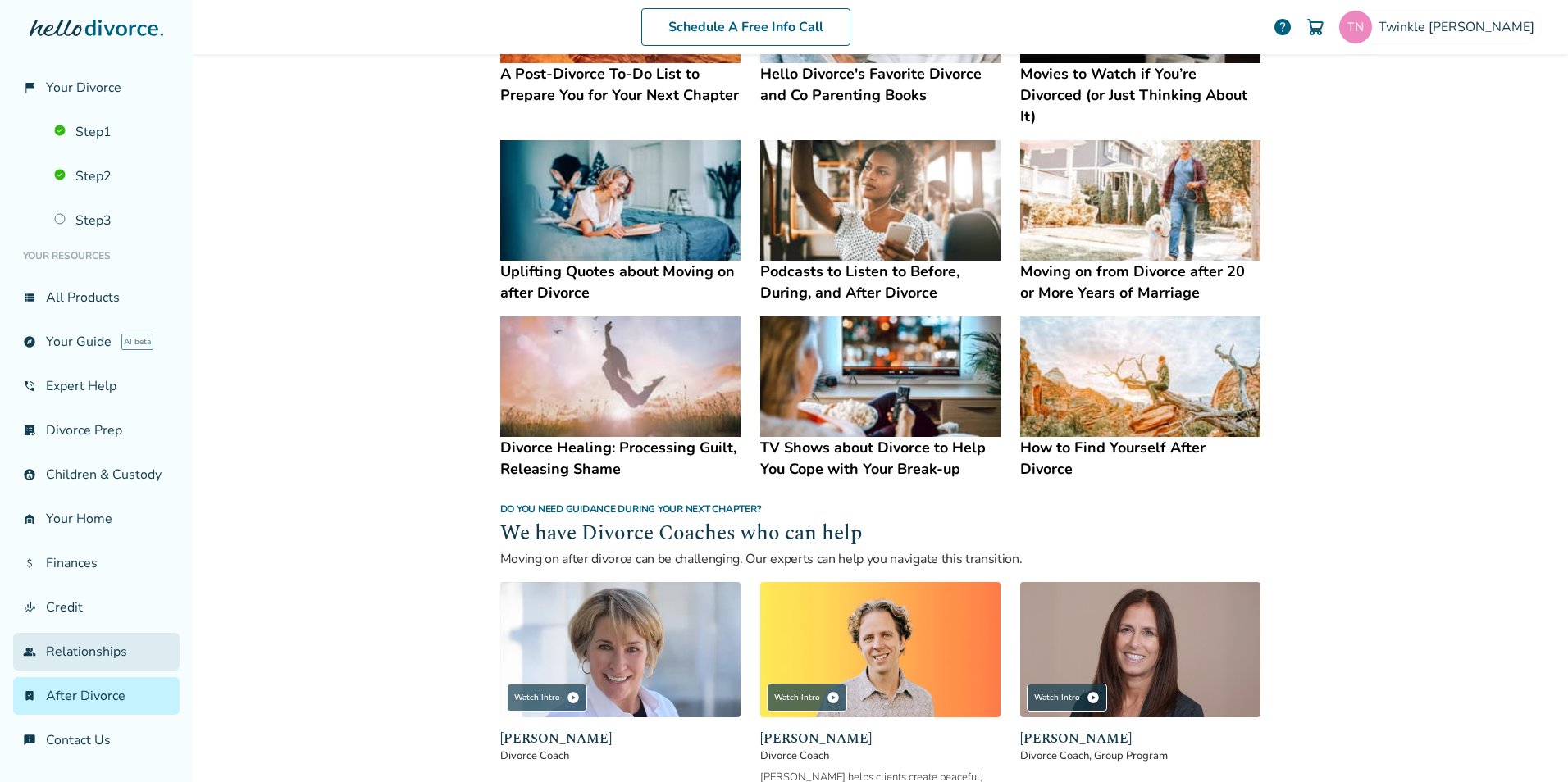
click at [99, 653] on link "group Relationships" at bounding box center [96, 651] width 166 height 38
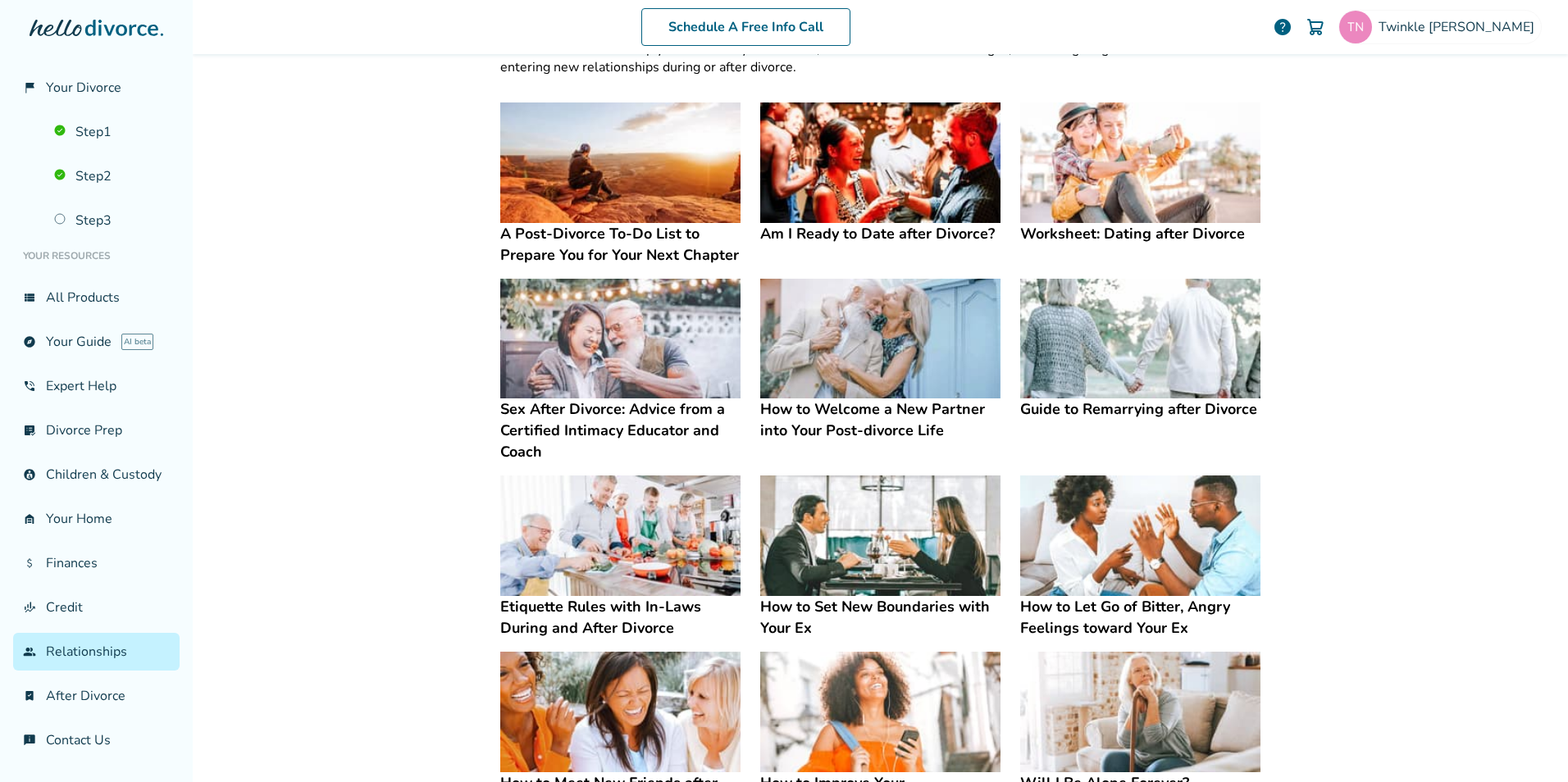
click at [1090, 374] on img at bounding box center [1140, 338] width 240 height 120
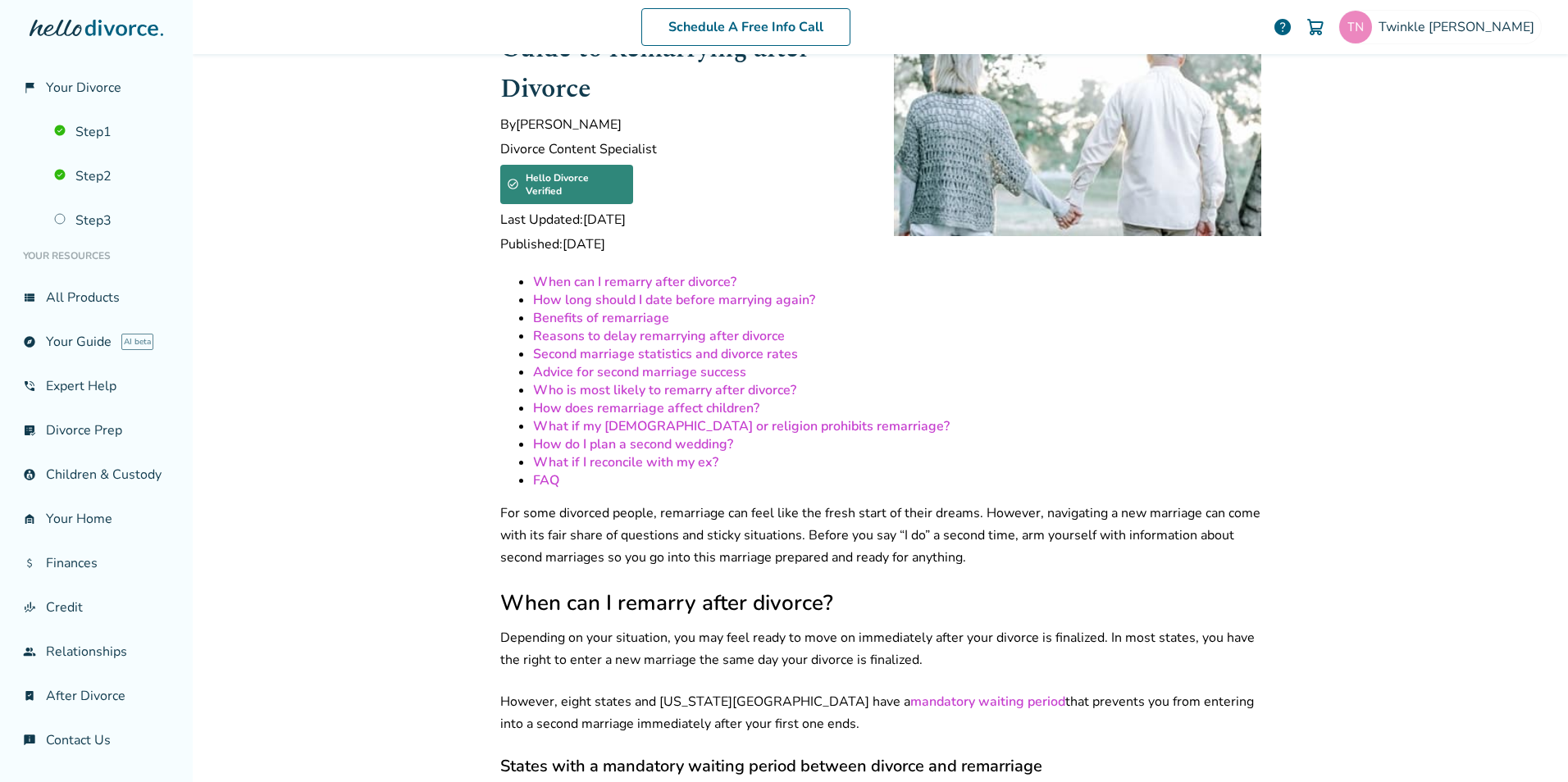
click at [773, 345] on link "Second marriage statistics and divorce rates" at bounding box center [664, 354] width 265 height 18
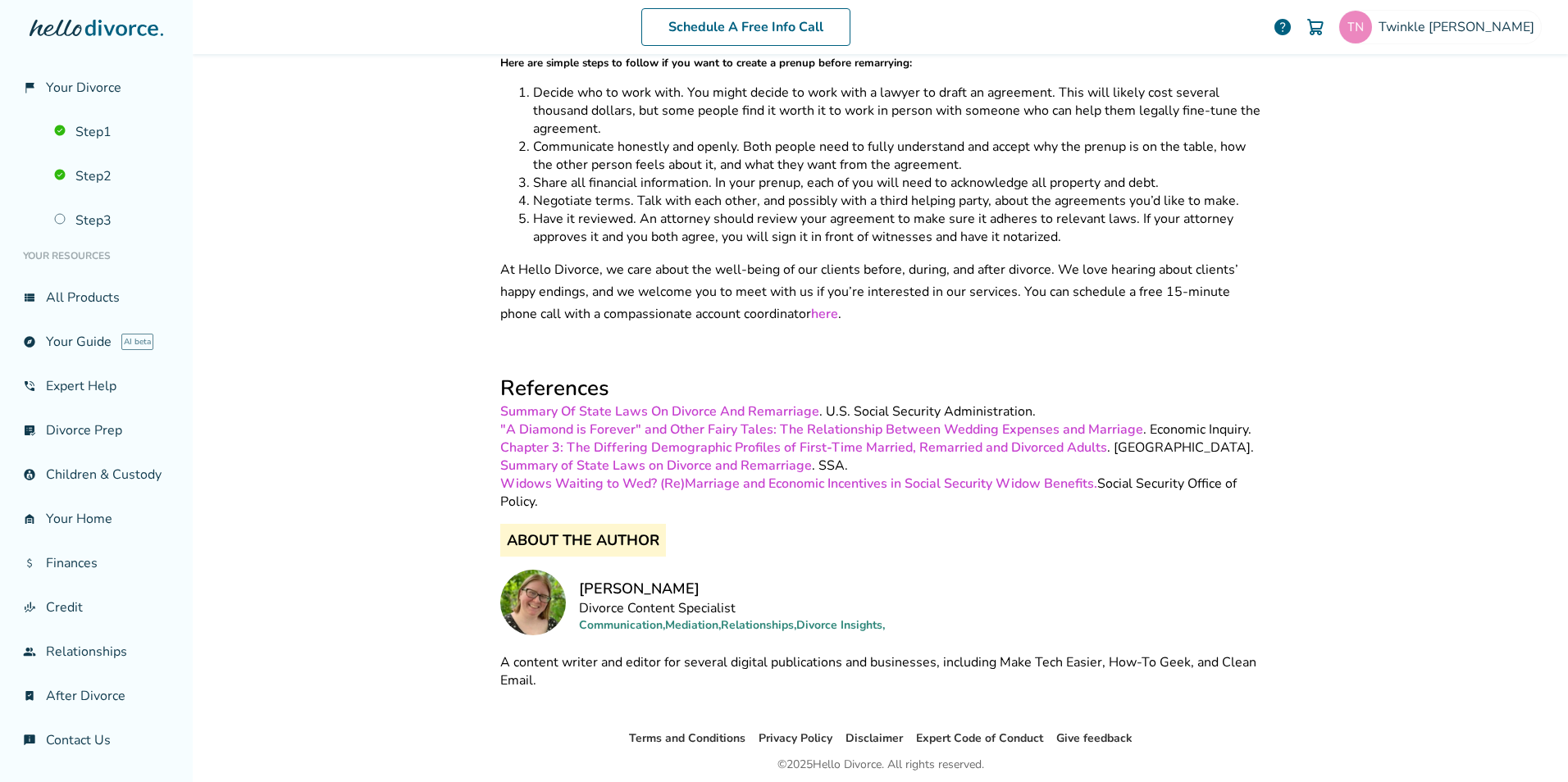
scroll to position [6091, 0]
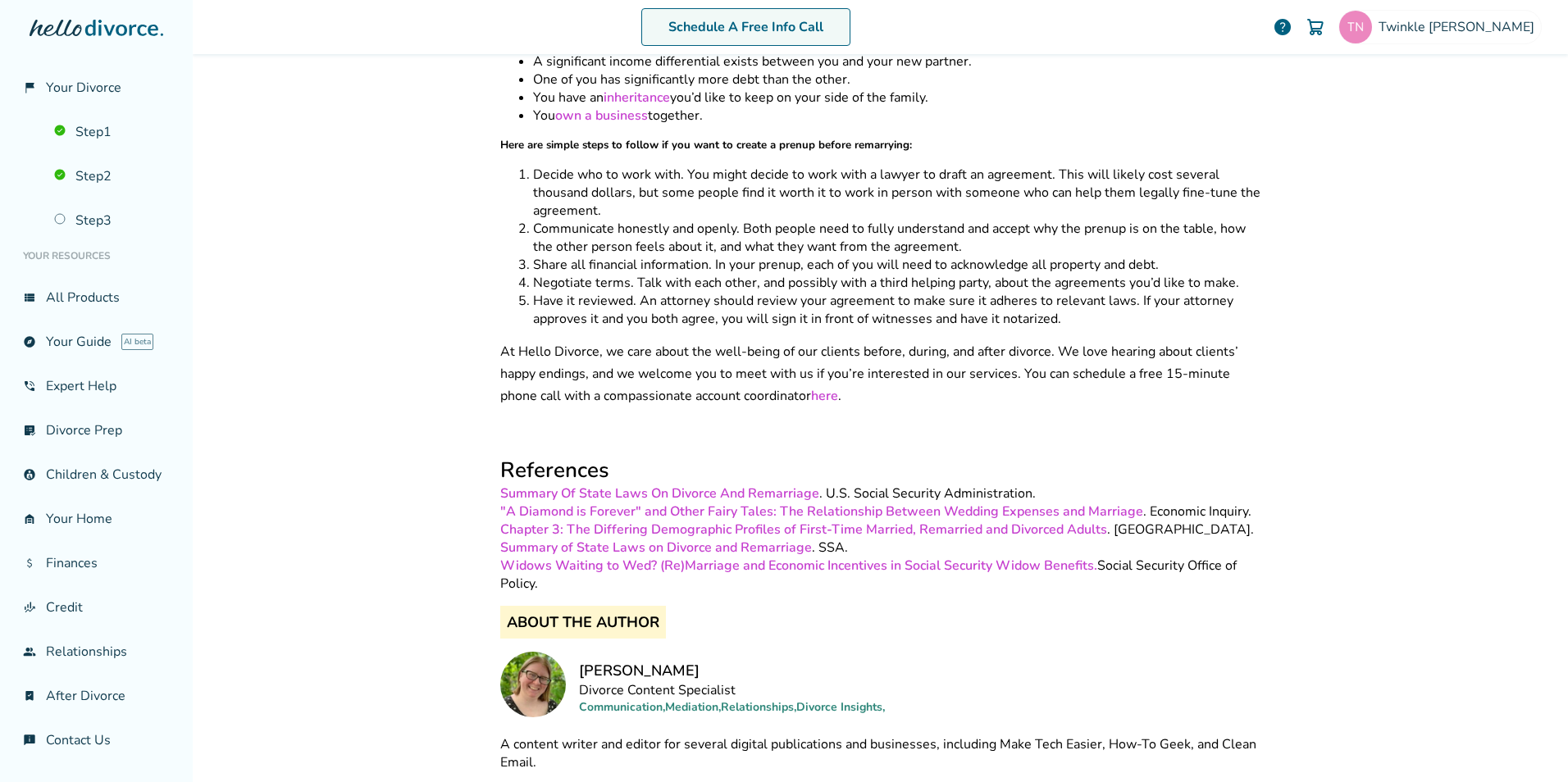
click at [784, 27] on link "Schedule A Free Info Call" at bounding box center [746, 26] width 209 height 38
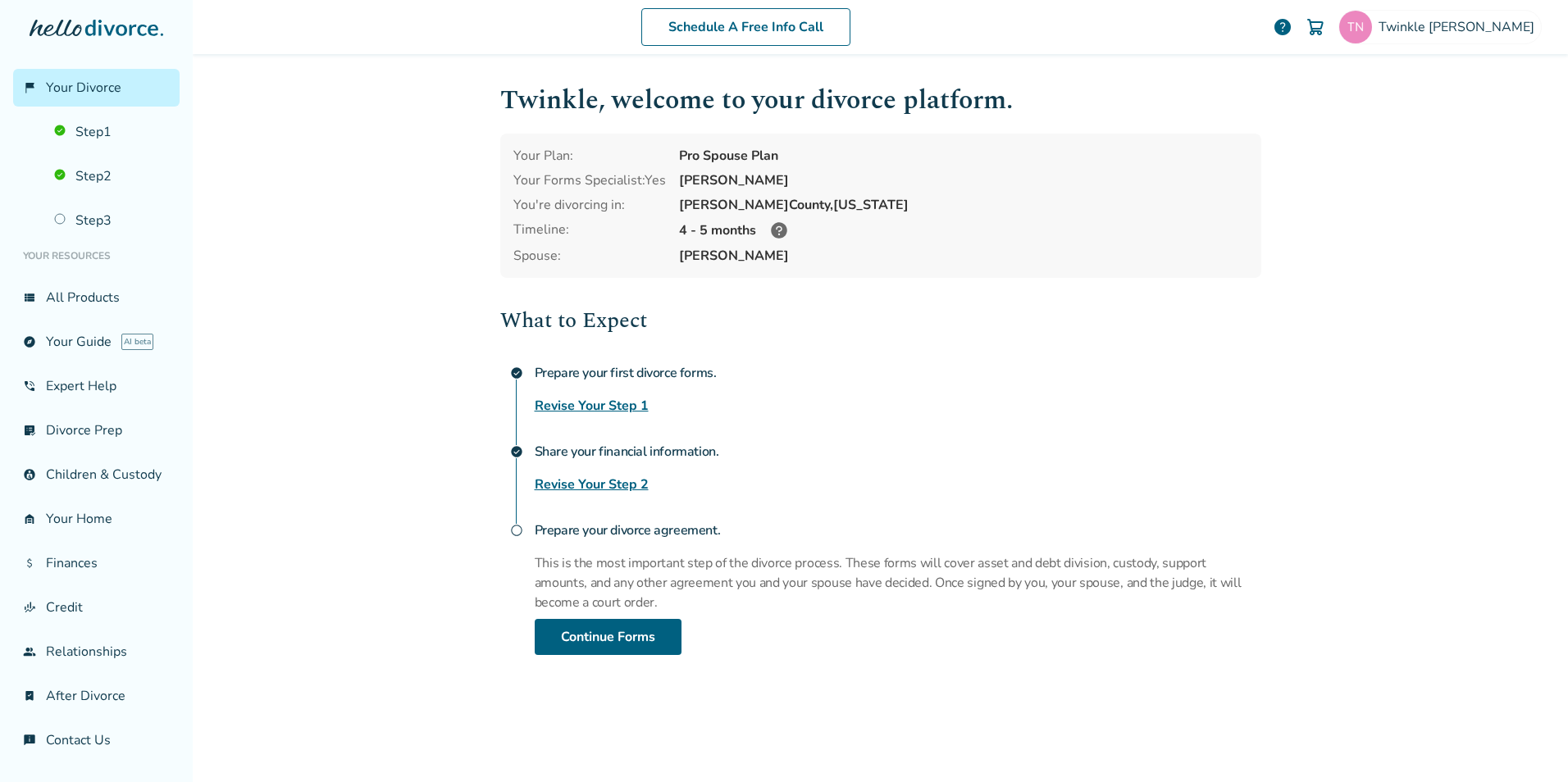
click at [569, 477] on link "Revise Your Step 2" at bounding box center [592, 484] width 114 height 19
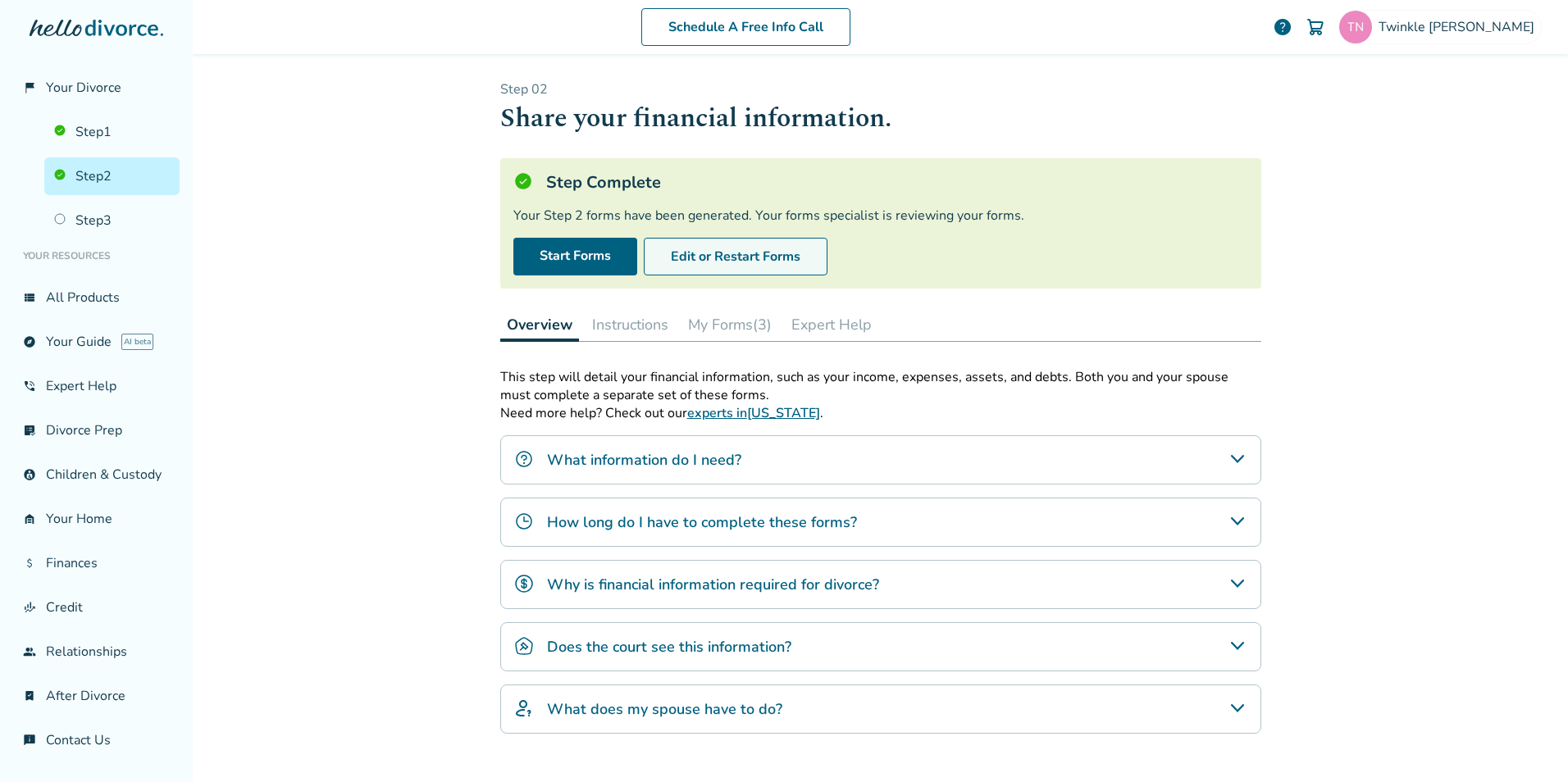
click at [722, 245] on button "Edit or Restart Forms" at bounding box center [735, 257] width 184 height 38
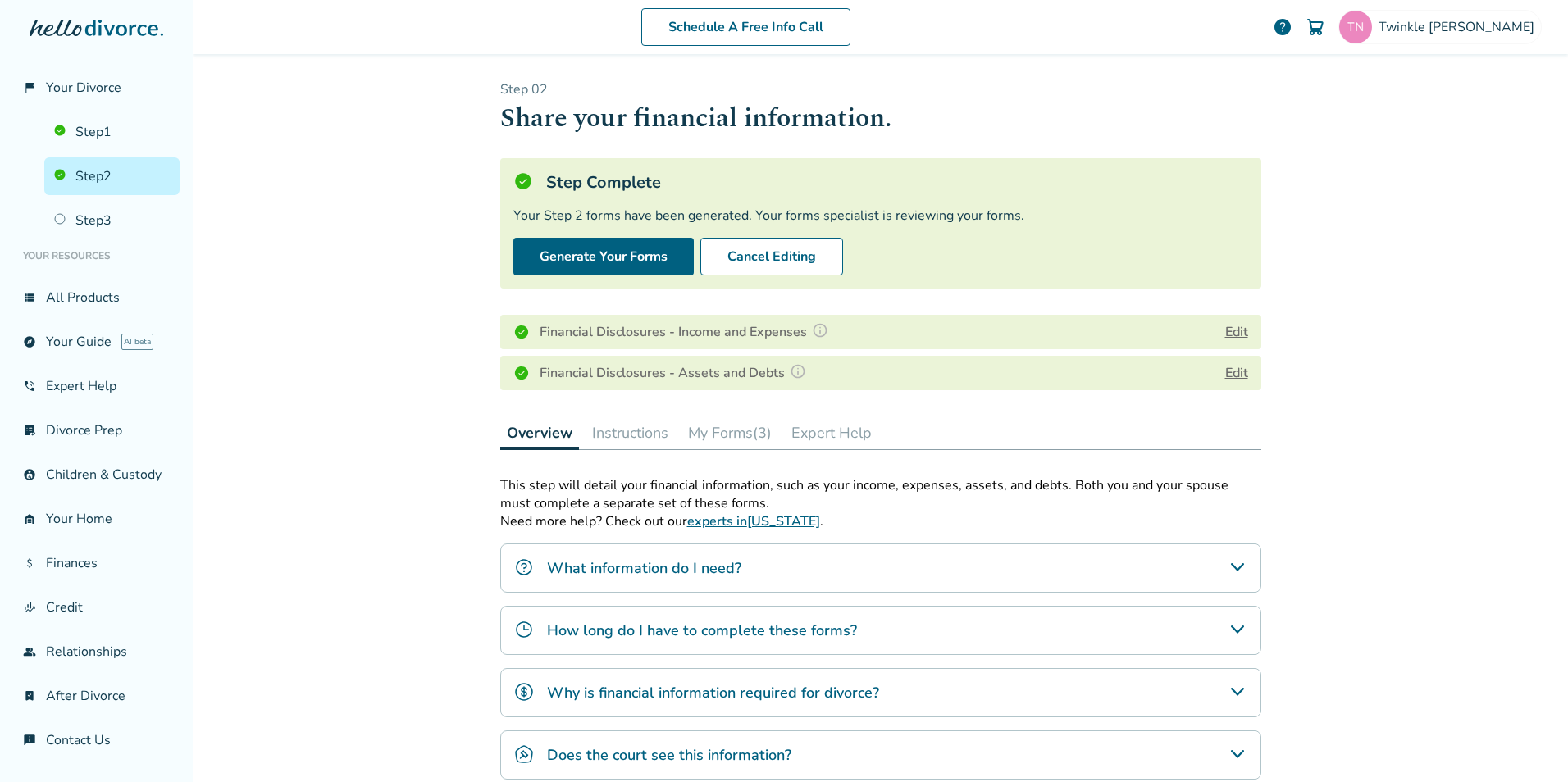
click at [682, 374] on h4 "Financial Disclosures - Assets and Debts" at bounding box center [675, 373] width 272 height 21
click at [1225, 367] on button "Edit" at bounding box center [1237, 373] width 23 height 19
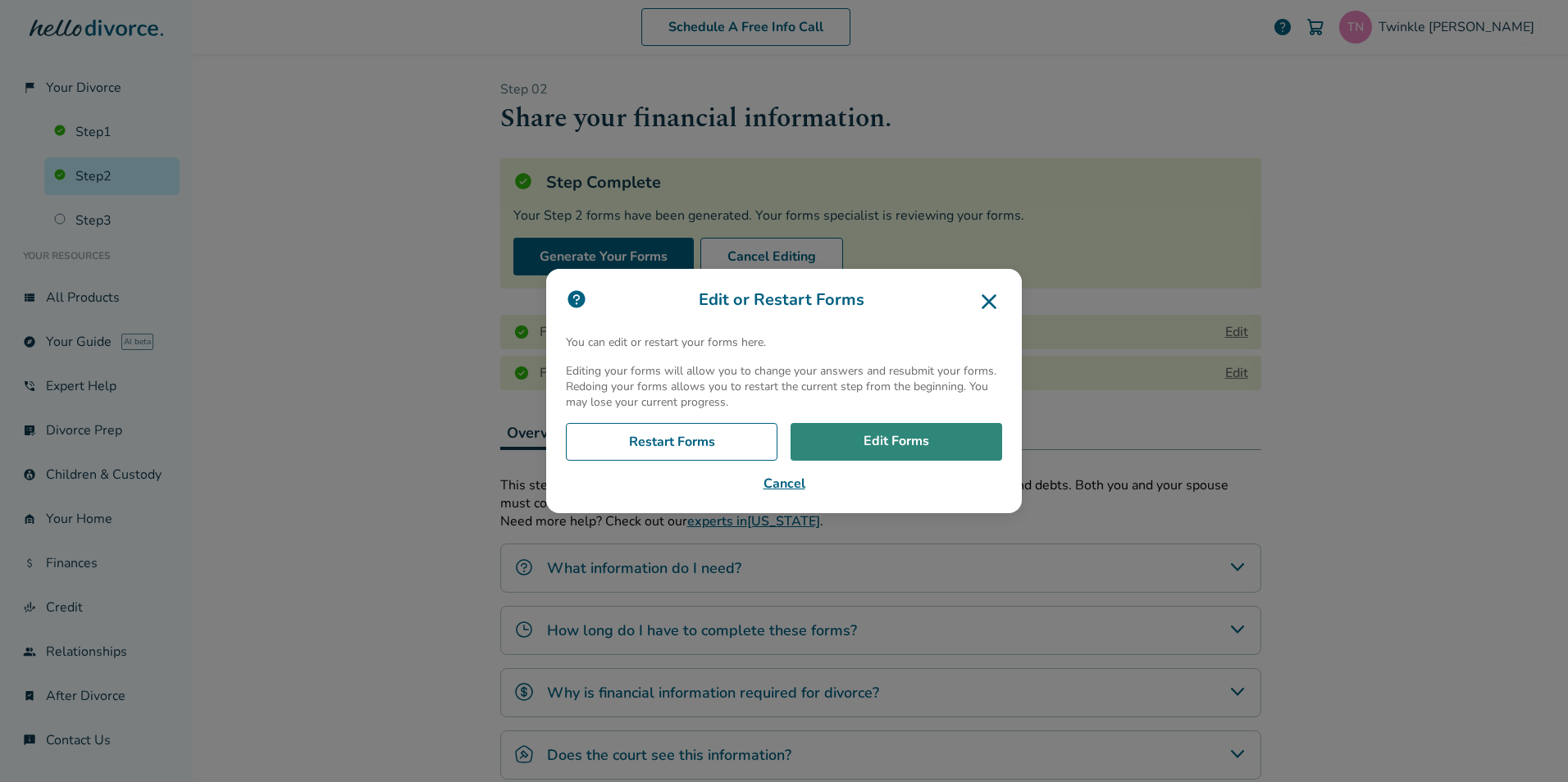
click at [961, 447] on link "Edit Forms" at bounding box center [896, 441] width 212 height 38
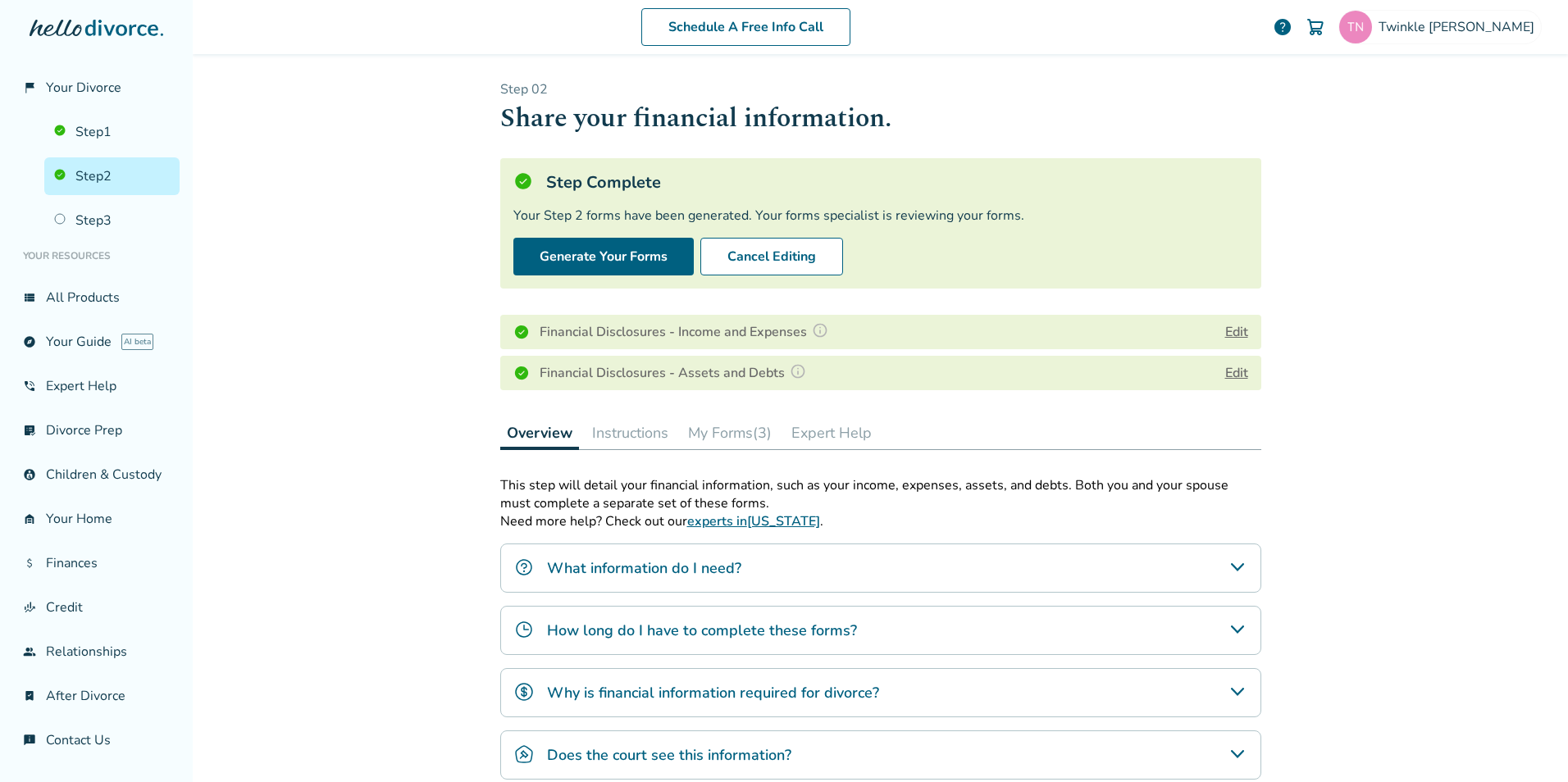
click at [1236, 329] on button "Edit" at bounding box center [1237, 332] width 23 height 19
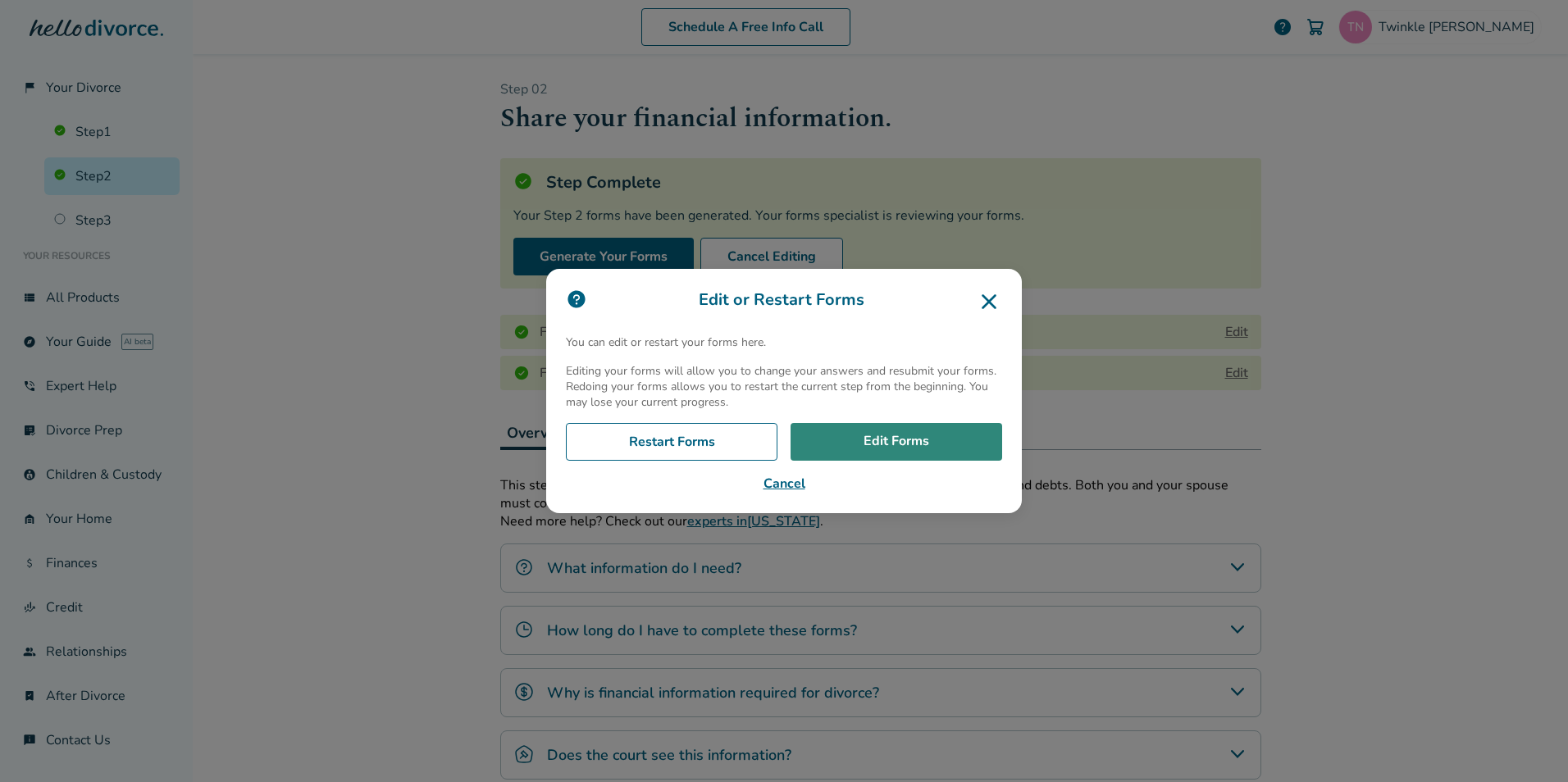
click at [833, 452] on link "Edit Forms" at bounding box center [896, 441] width 212 height 38
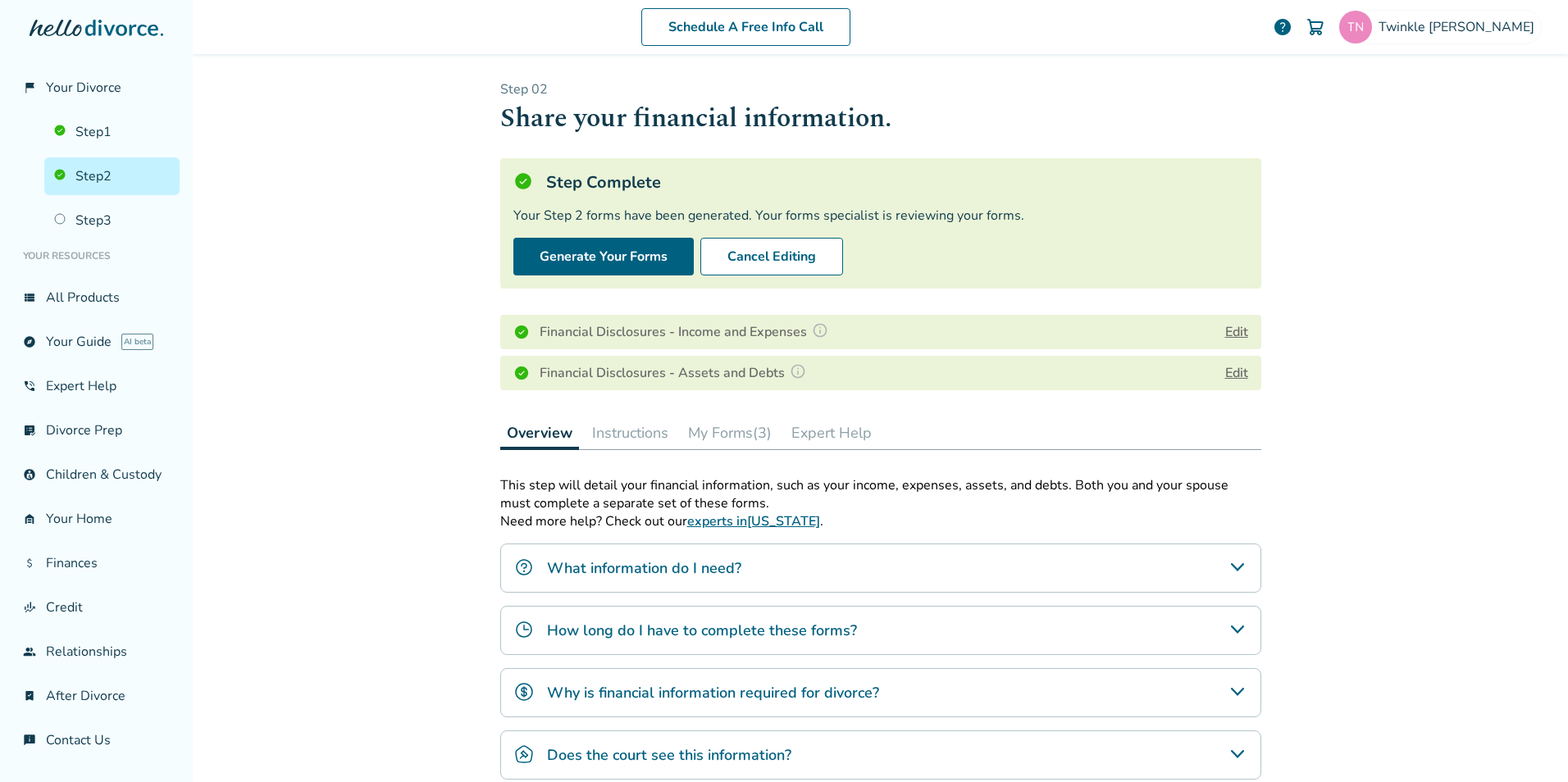
click at [730, 435] on button "My Forms (3)" at bounding box center [730, 432] width 97 height 33
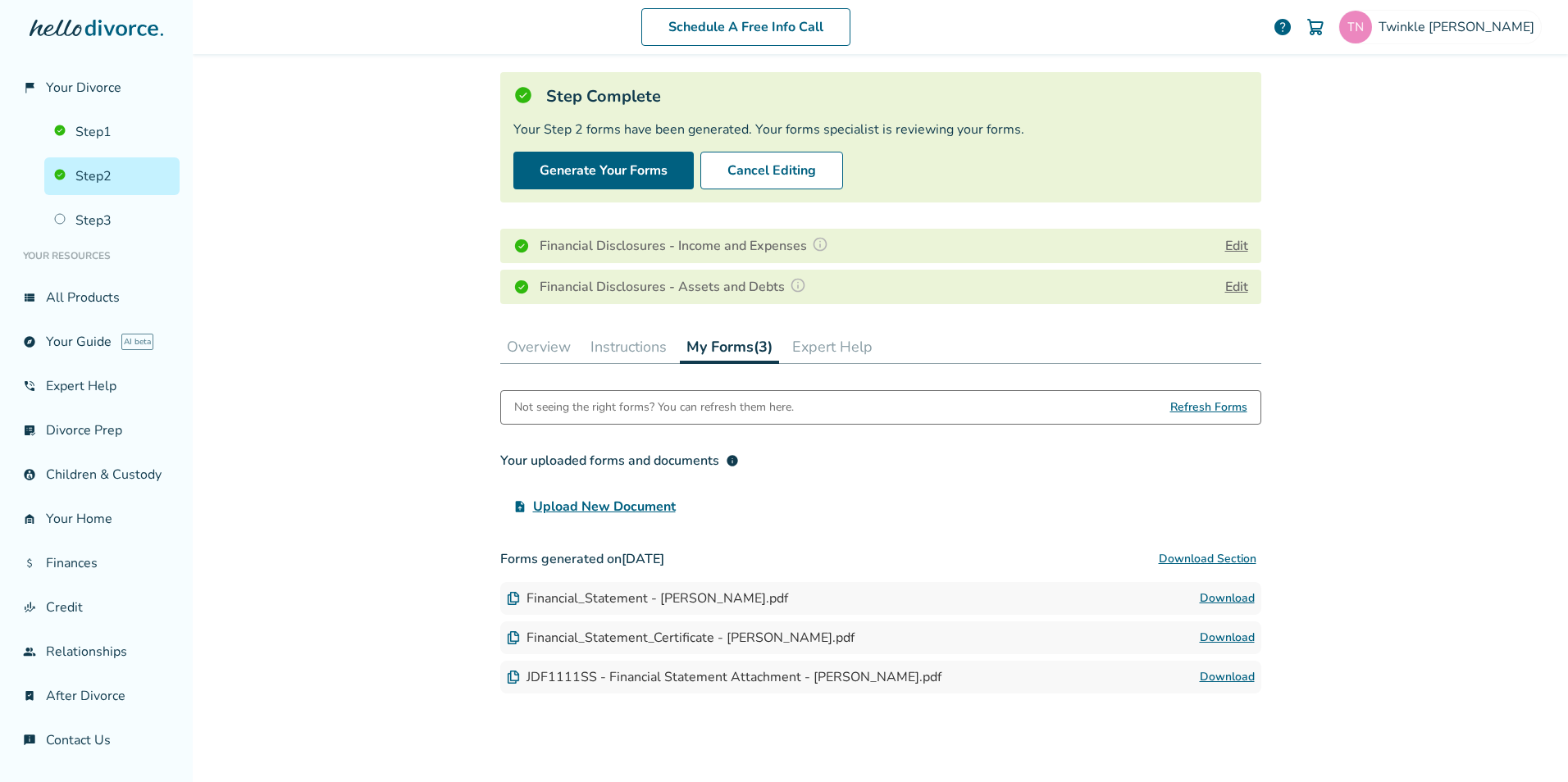
scroll to position [204, 0]
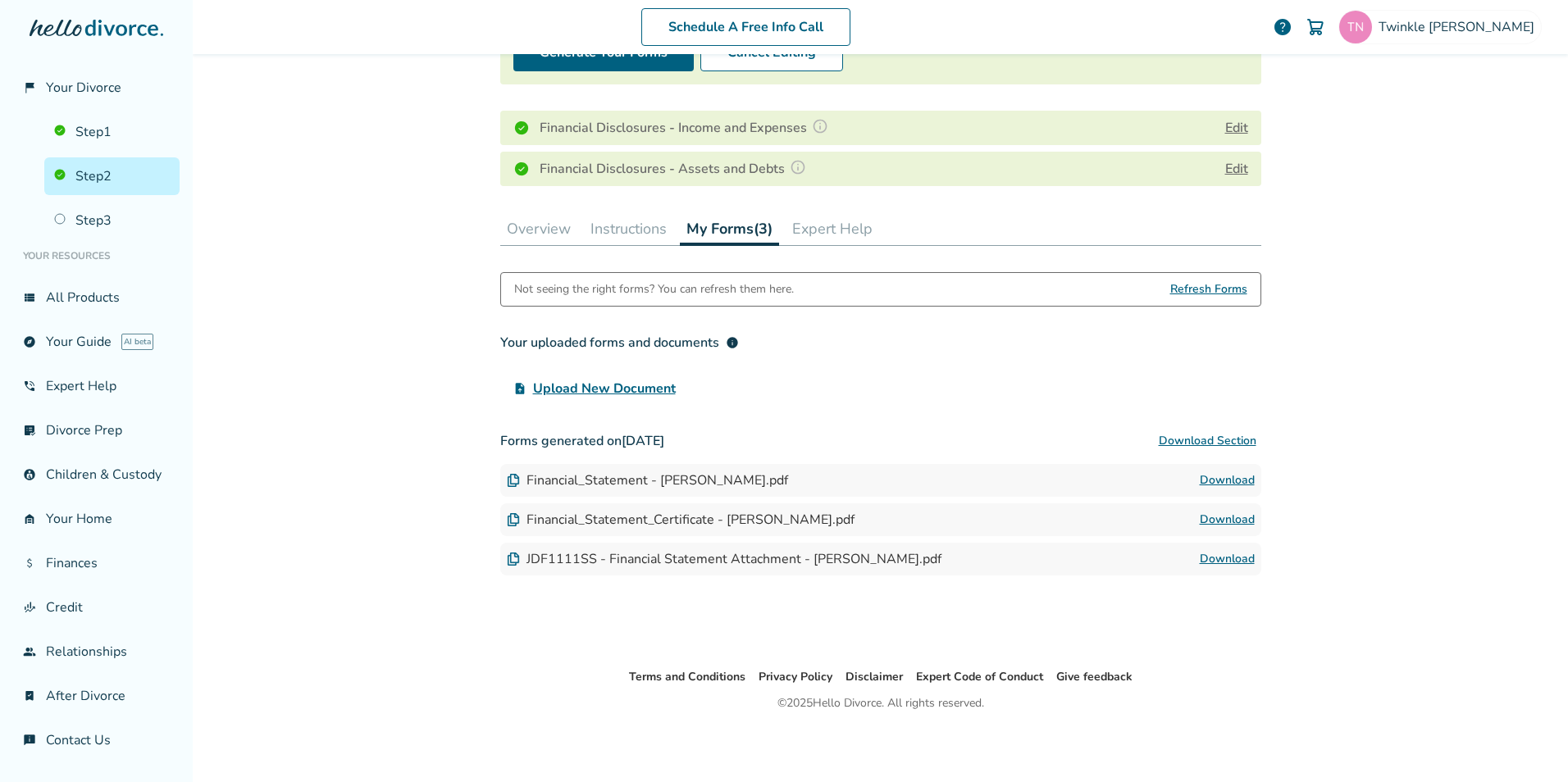
click at [758, 550] on div "JDF1111SS - Financial Statement Attachment - Suhasini Nawani.pdf" at bounding box center [724, 559] width 435 height 18
click at [1217, 293] on span "Refresh Forms" at bounding box center [1209, 289] width 77 height 33
click at [858, 232] on button "Expert Help" at bounding box center [832, 228] width 93 height 33
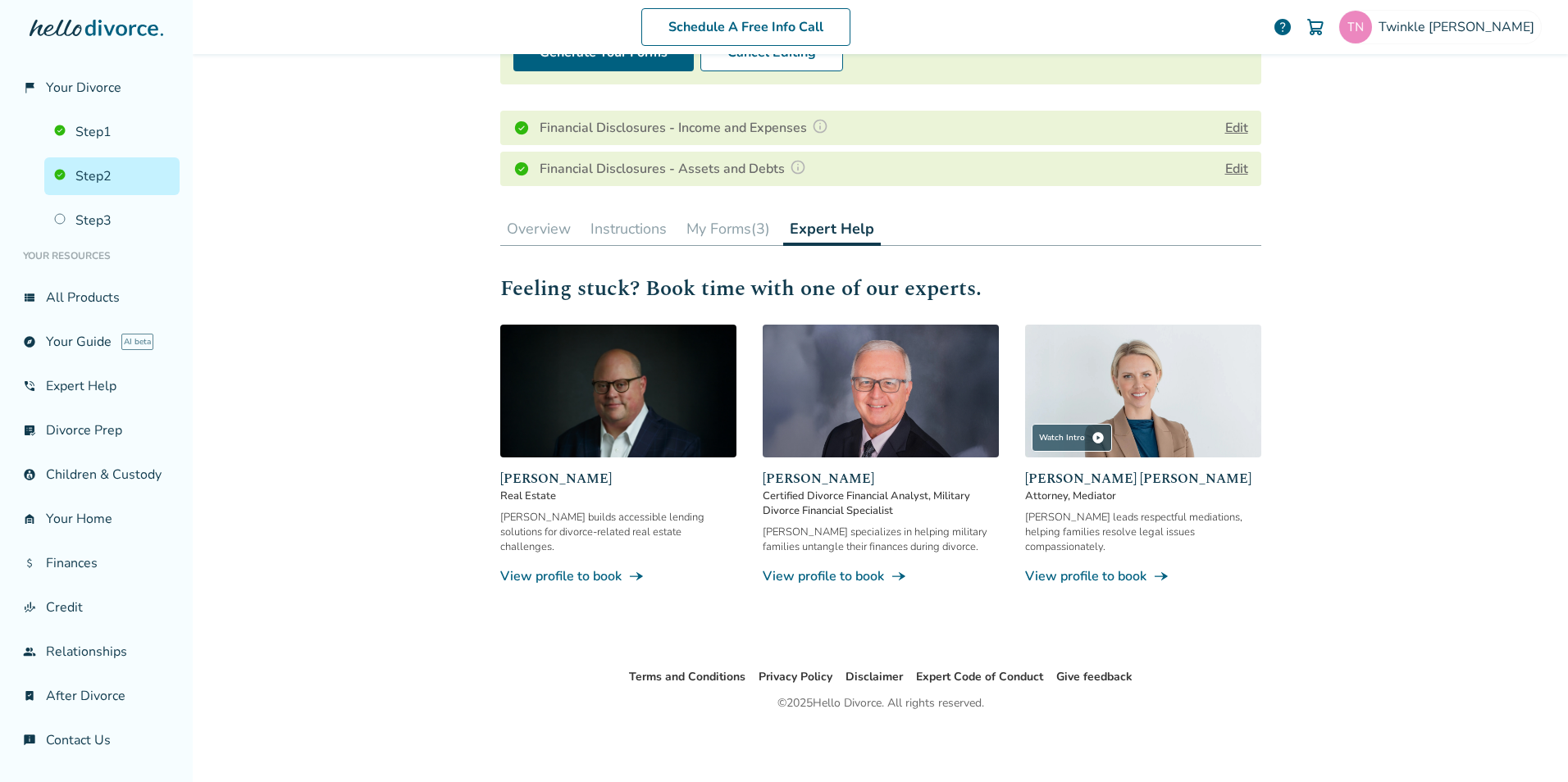
click at [98, 26] on icon at bounding box center [97, 27] width 134 height 17
